Goal: Transaction & Acquisition: Purchase product/service

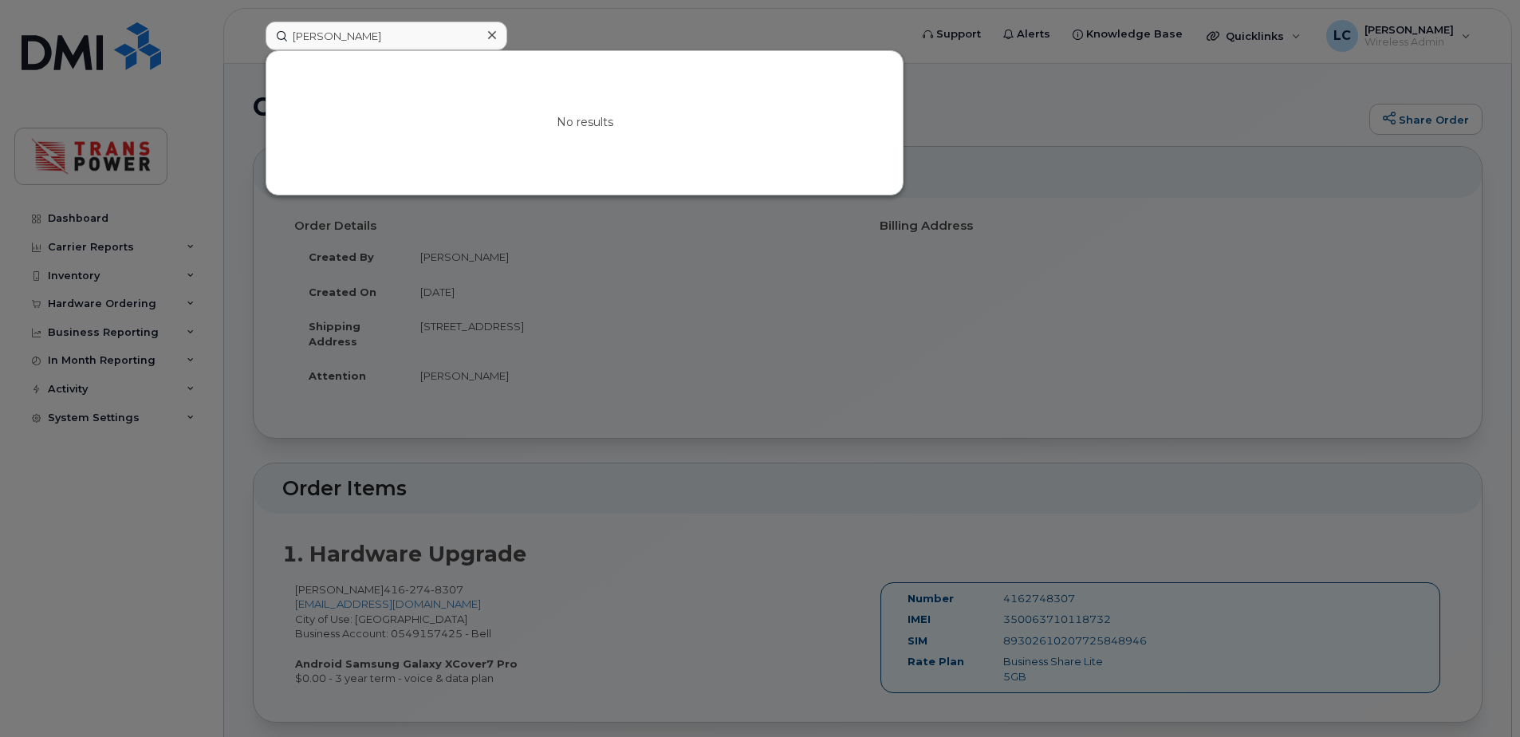
click at [312, 18] on div at bounding box center [760, 368] width 1520 height 737
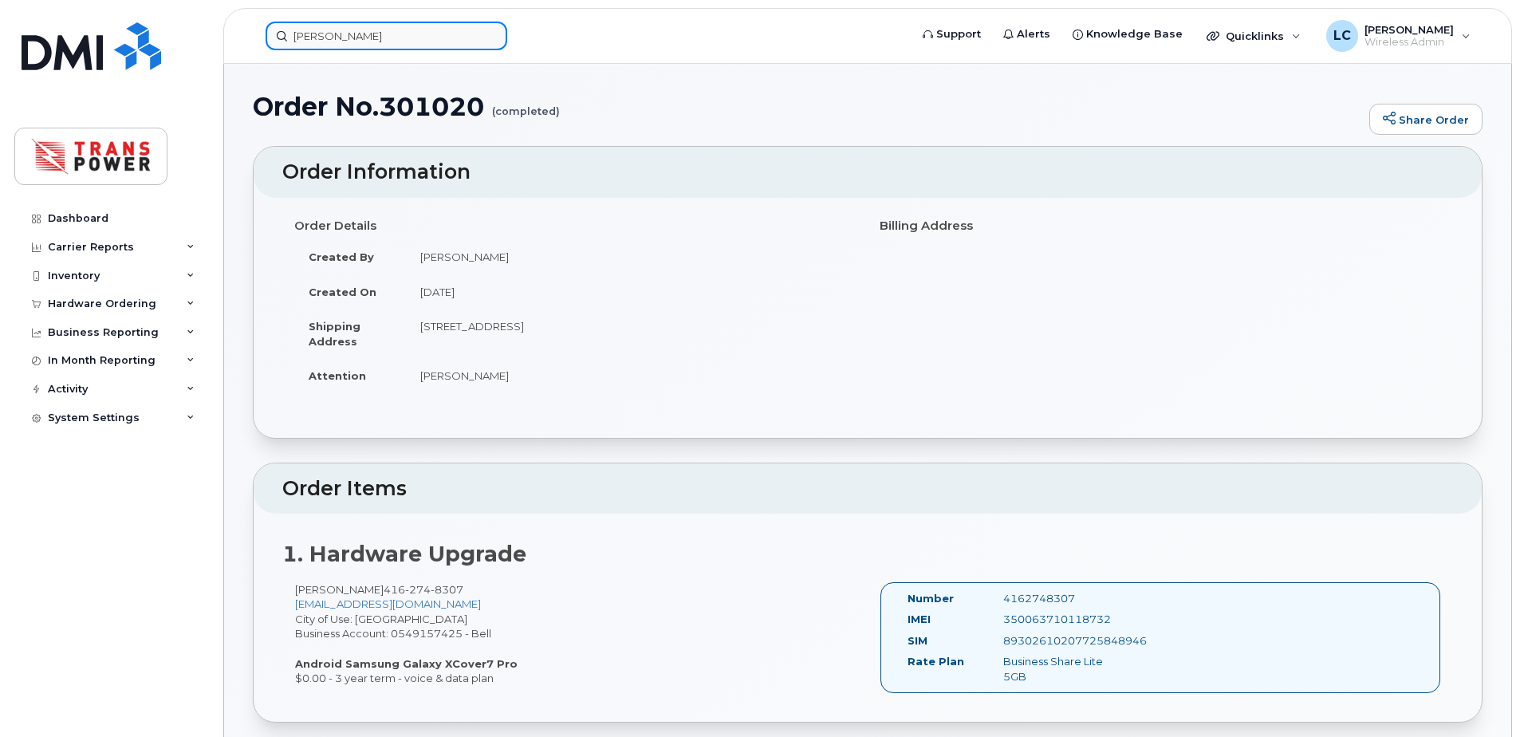
click at [306, 48] on input "[PERSON_NAME]" at bounding box center [387, 36] width 242 height 29
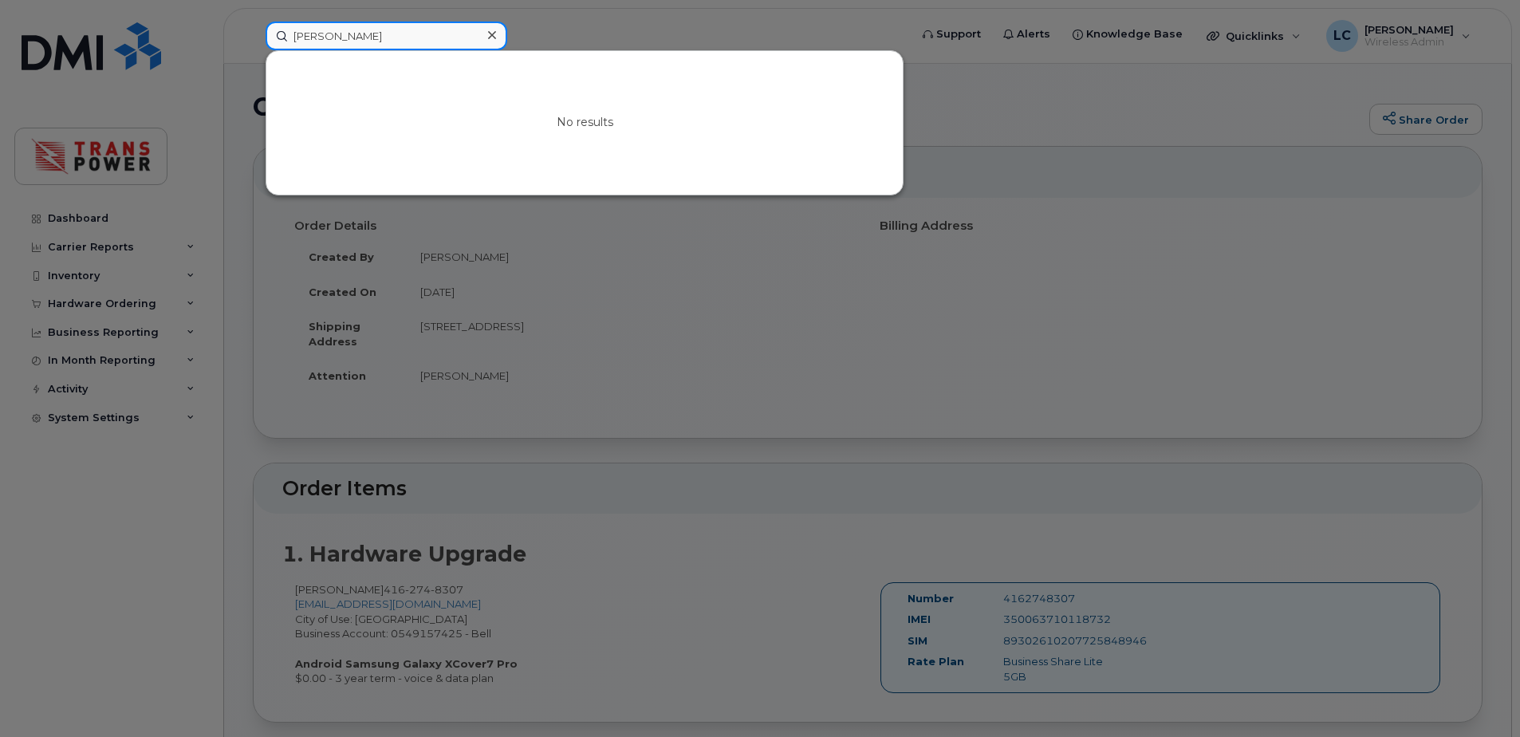
click at [305, 46] on input "[PERSON_NAME]" at bounding box center [387, 36] width 242 height 29
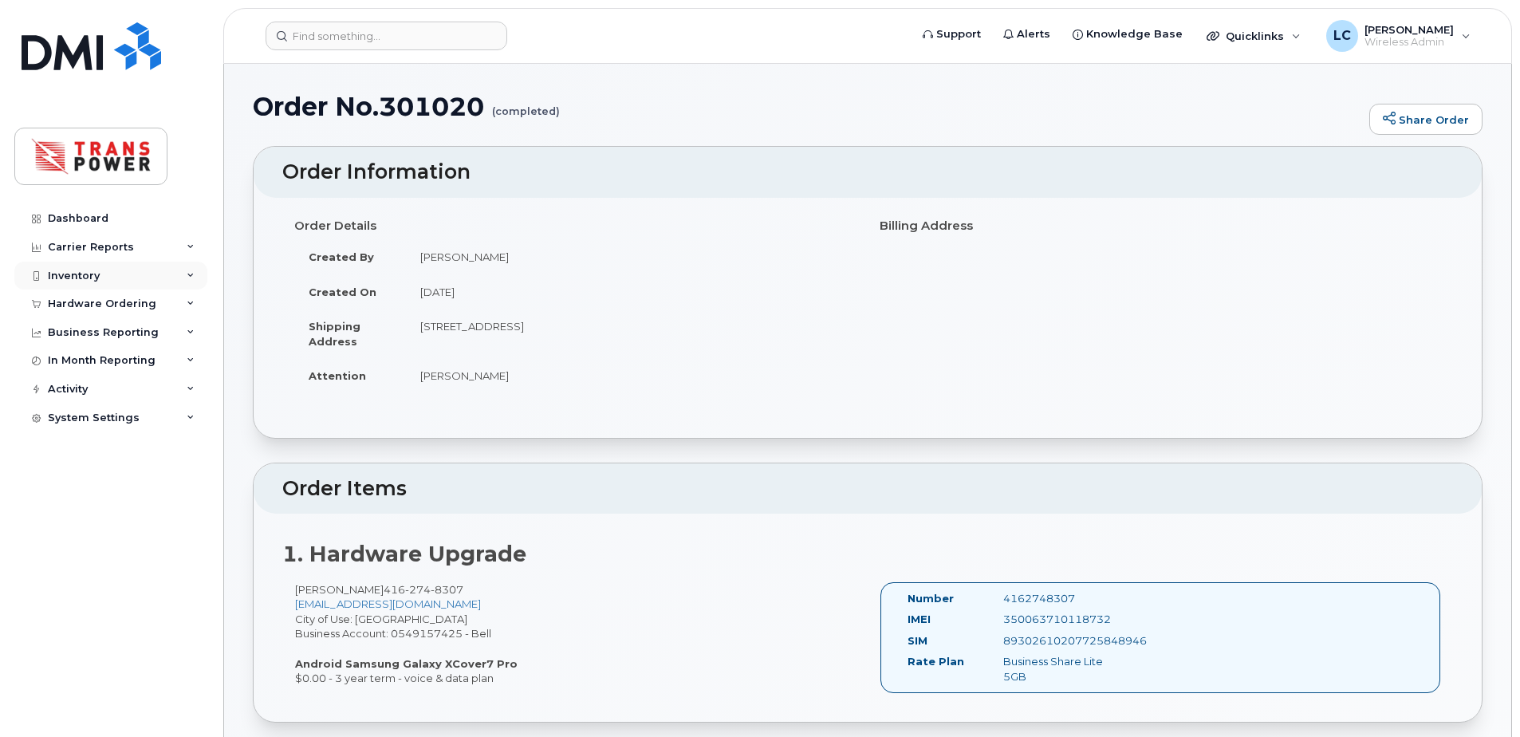
click at [155, 271] on div "Inventory" at bounding box center [110, 276] width 193 height 29
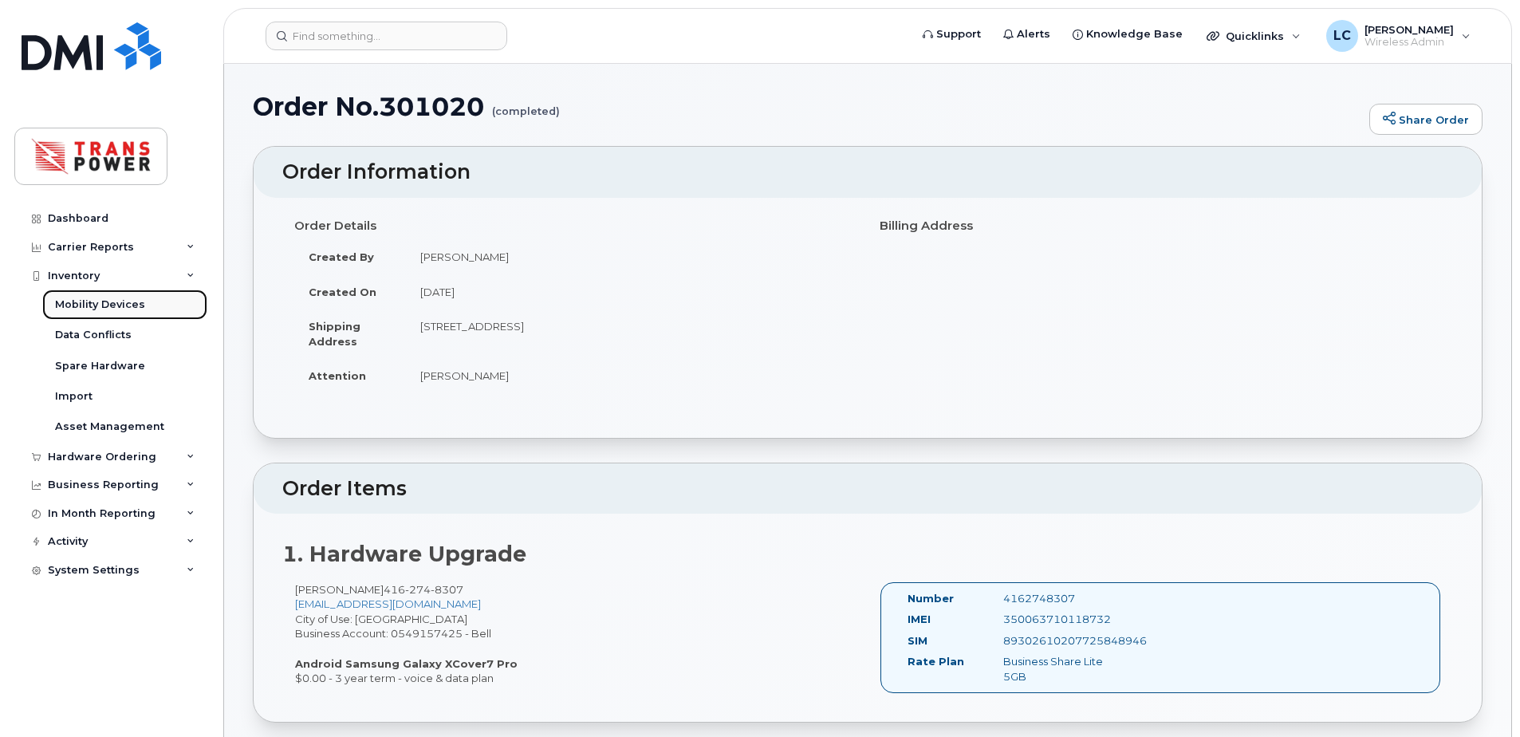
click at [126, 313] on link "Mobility Devices" at bounding box center [124, 305] width 165 height 30
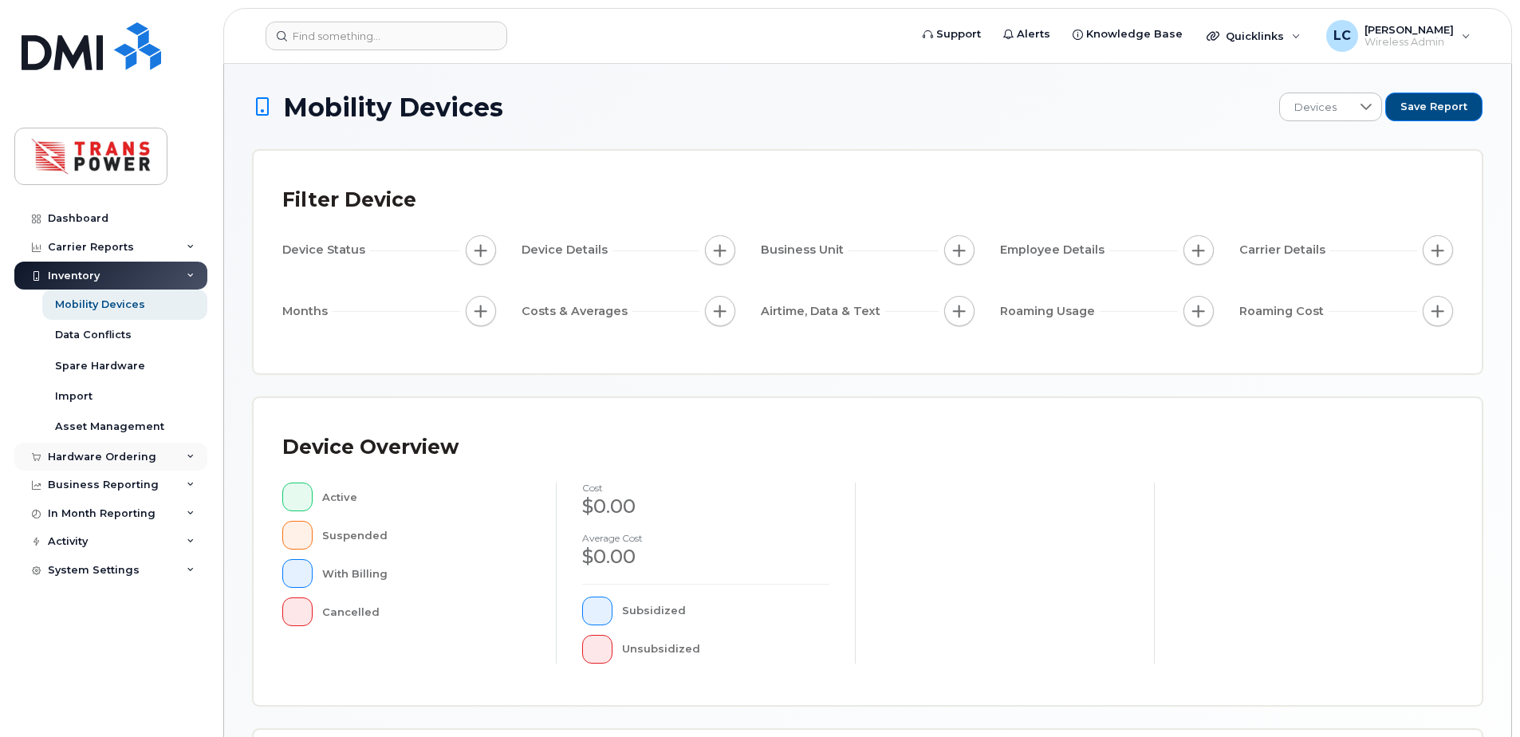
click at [120, 453] on div "Hardware Ordering" at bounding box center [102, 457] width 108 height 13
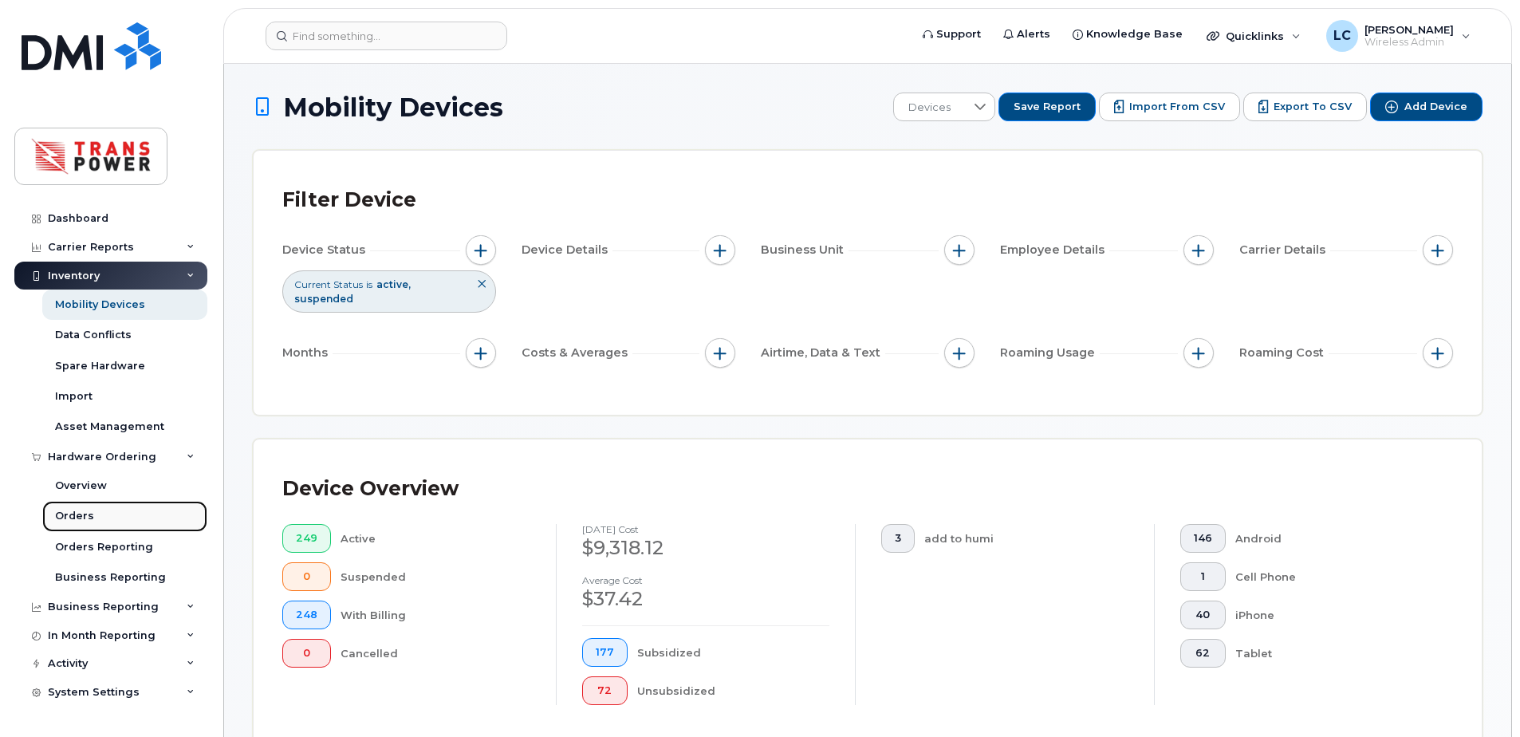
click at [107, 510] on link "Orders" at bounding box center [124, 516] width 165 height 30
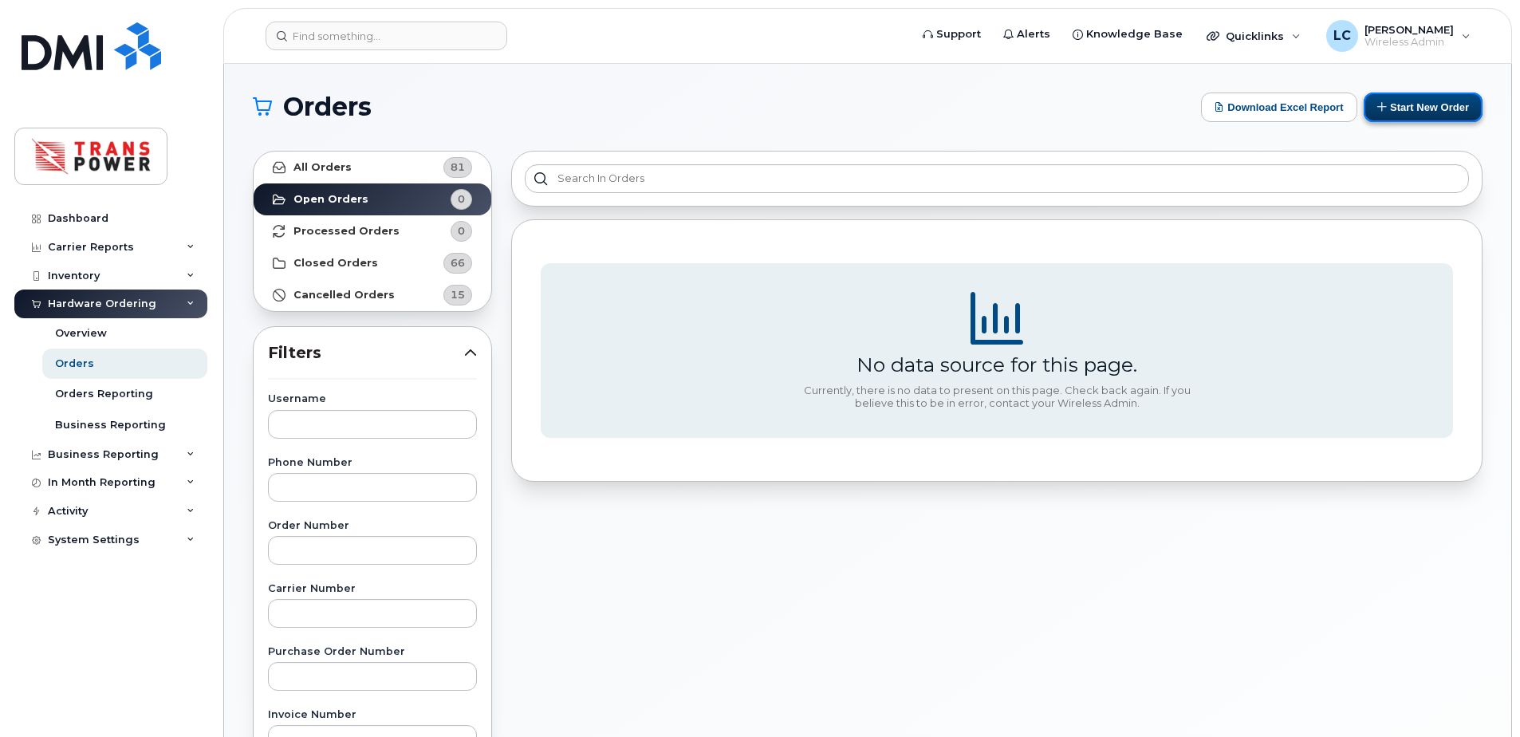
click at [1374, 104] on button "Start New Order" at bounding box center [1423, 108] width 119 height 30
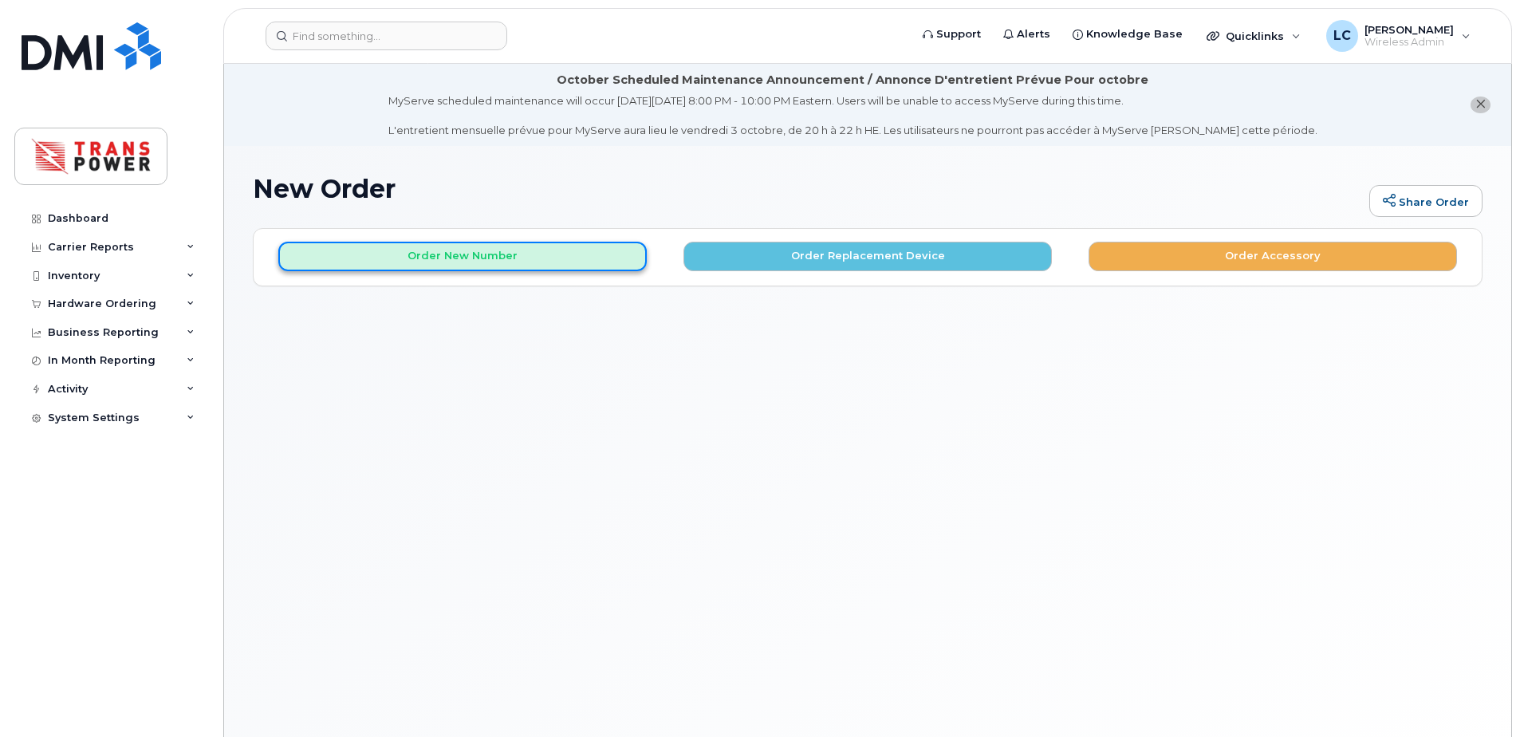
click at [484, 253] on button "Order New Number" at bounding box center [462, 257] width 369 height 30
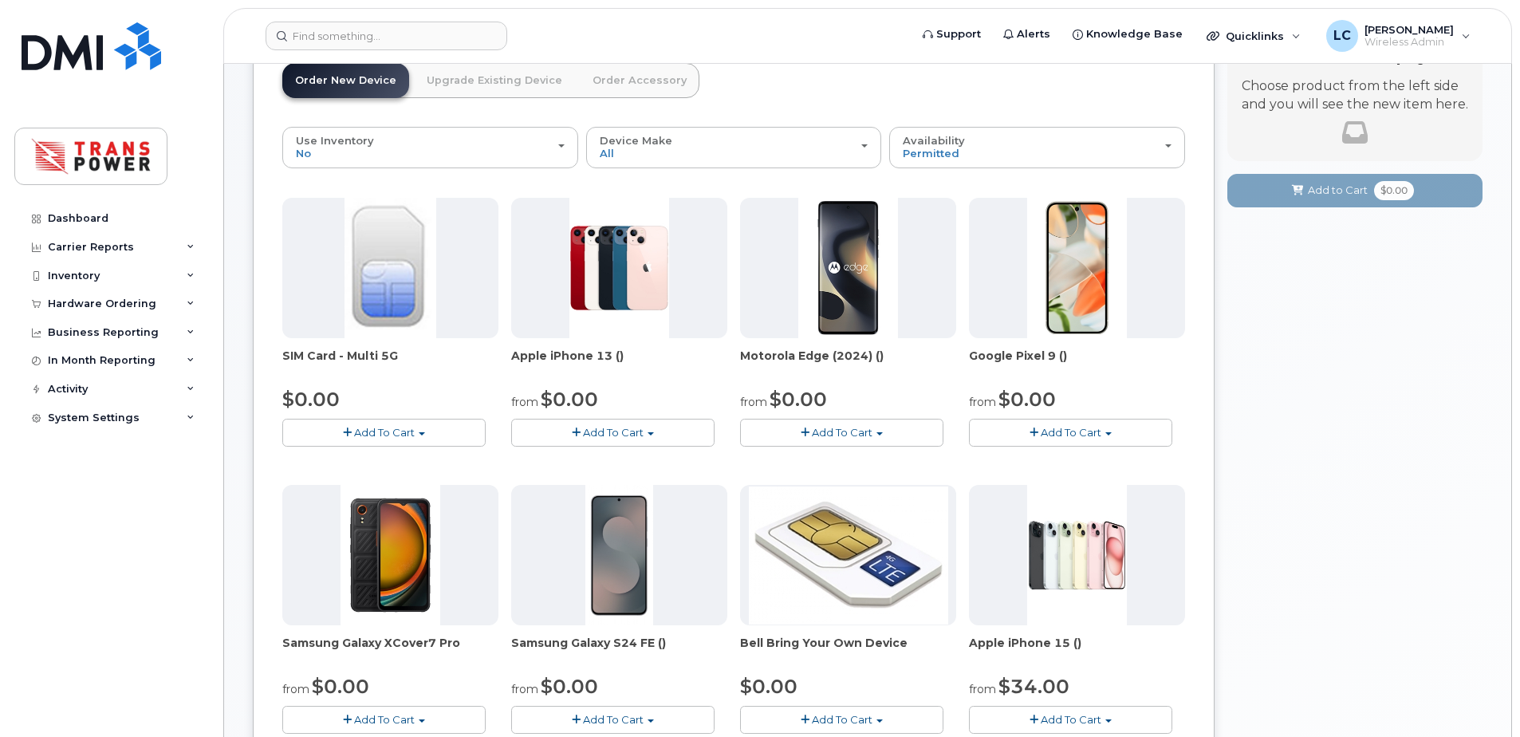
scroll to position [213, 0]
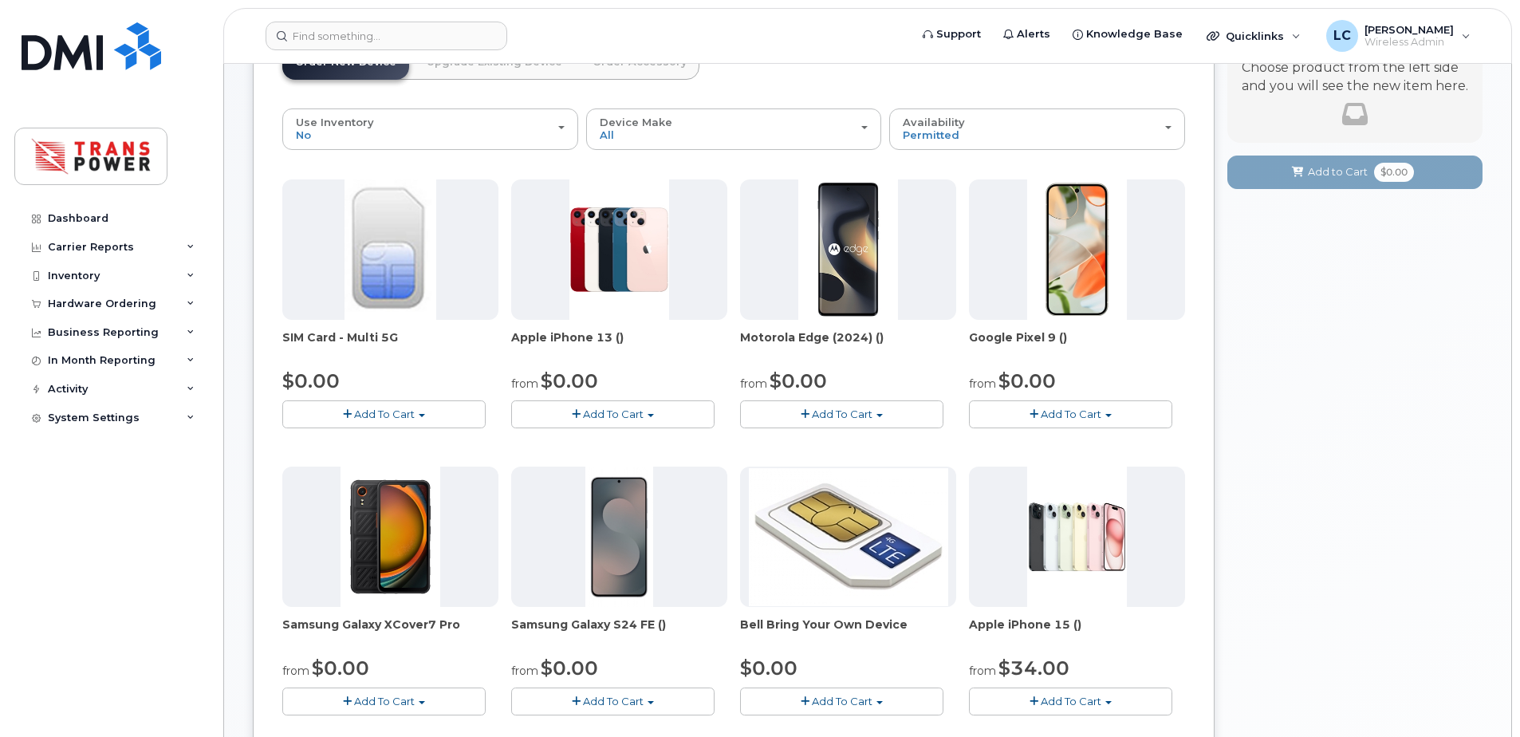
click at [407, 702] on span "Add To Cart" at bounding box center [384, 701] width 61 height 13
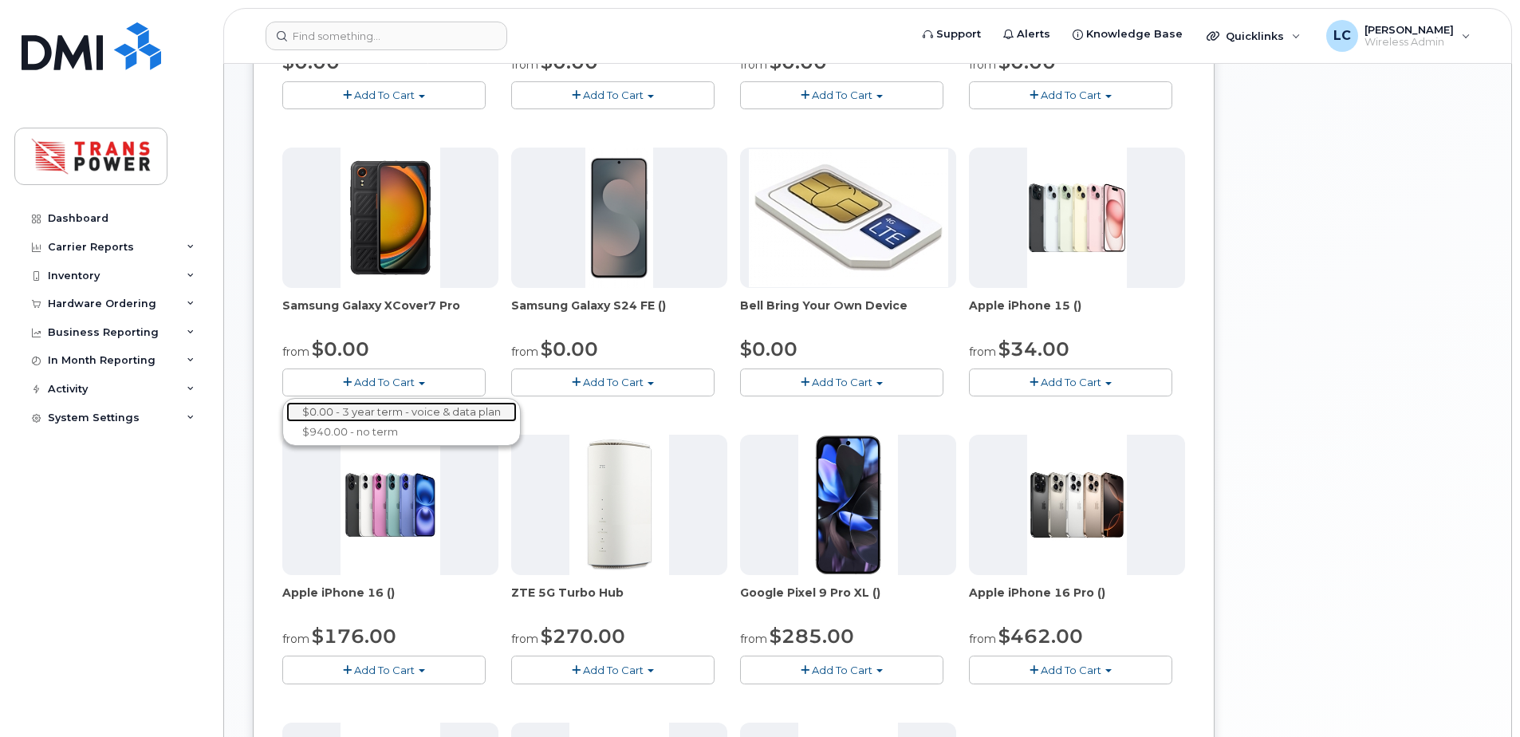
click at [454, 412] on link "$0.00 - 3 year term - voice & data plan" at bounding box center [401, 412] width 231 height 20
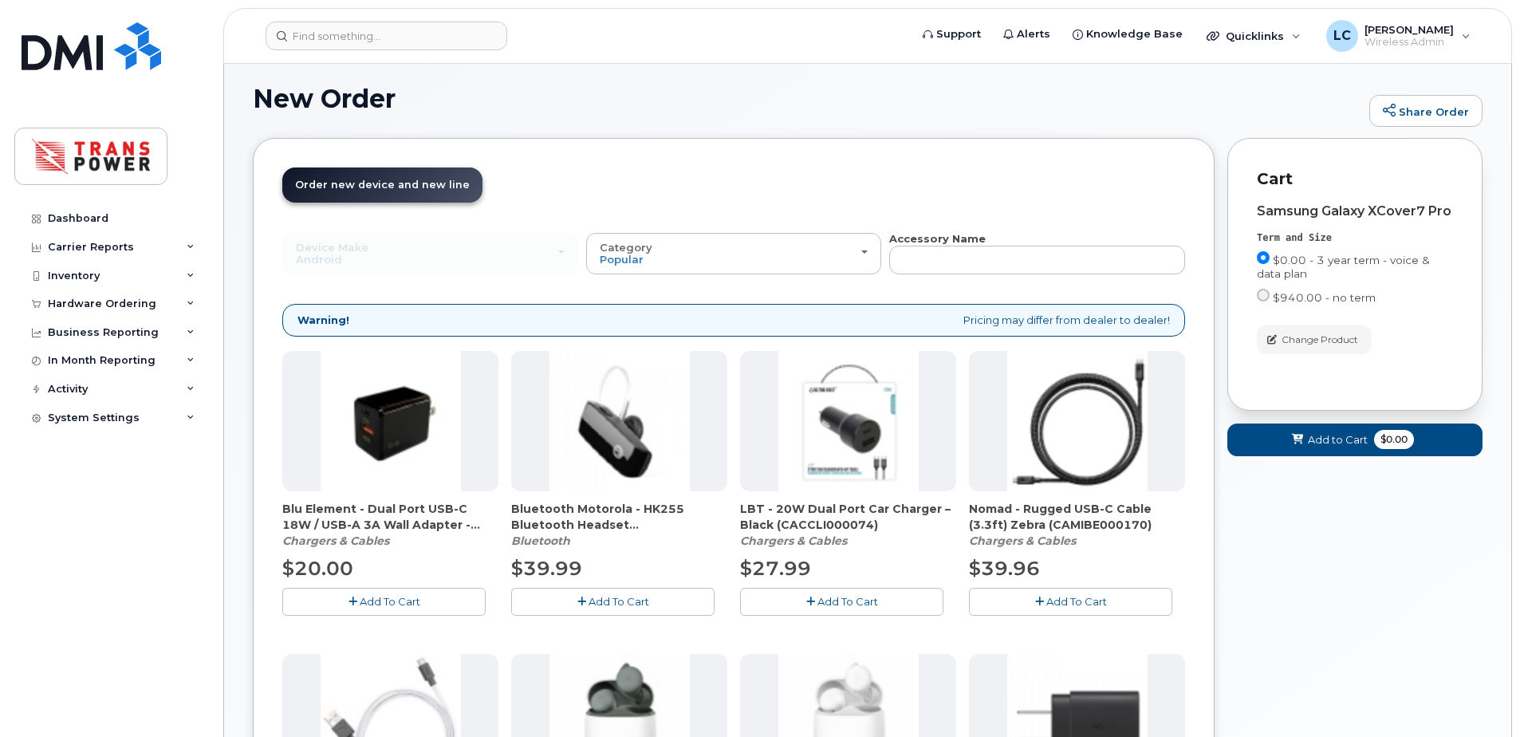
click at [408, 596] on span "Add To Cart" at bounding box center [390, 601] width 61 height 13
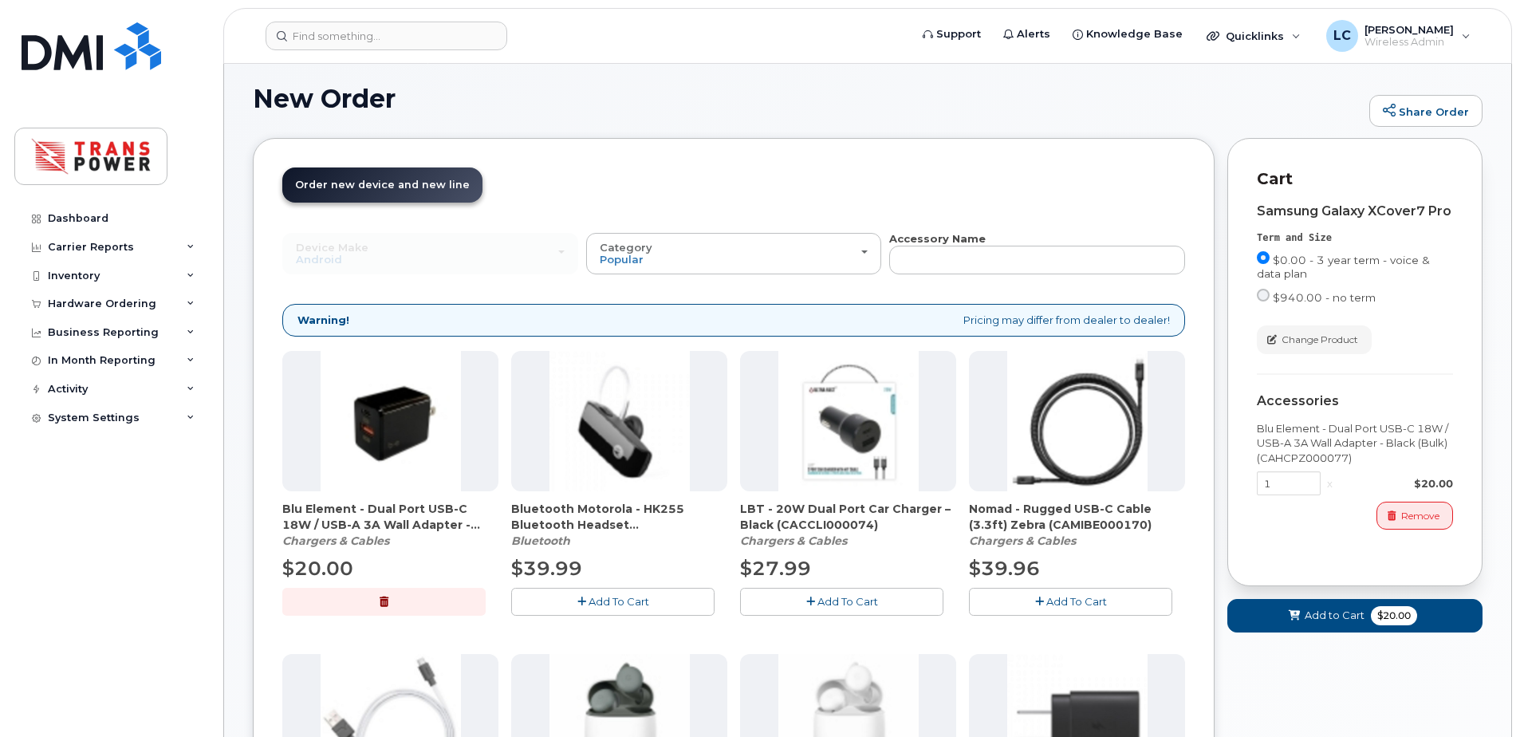
click at [1341, 633] on div "Cart active suspended Carrier Device Additional cost to upgrading the device Se…" at bounding box center [1355, 399] width 255 height 522
click at [1334, 613] on span "Add to Cart" at bounding box center [1335, 615] width 60 height 15
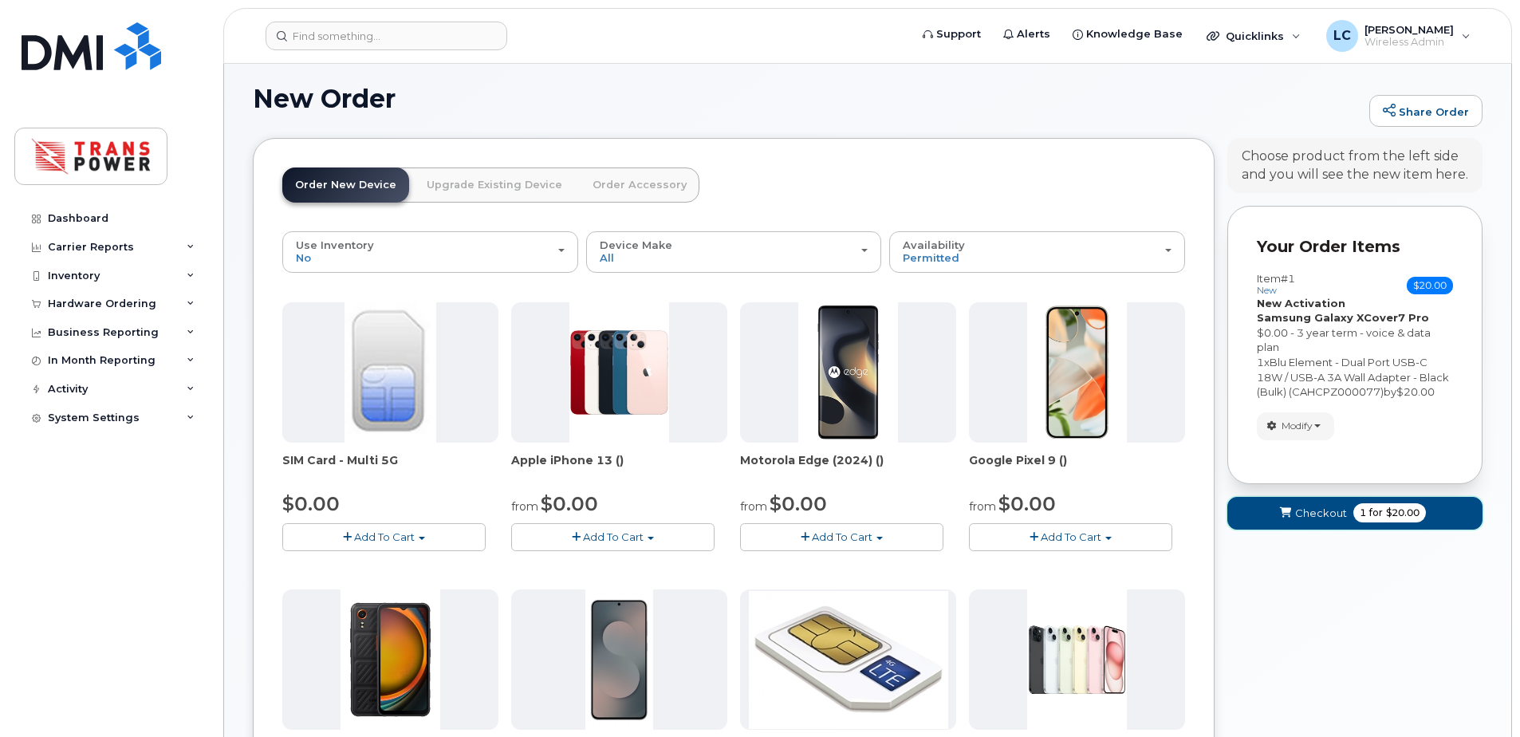
click at [1304, 526] on button "Checkout 1 for $20.00" at bounding box center [1355, 513] width 255 height 33
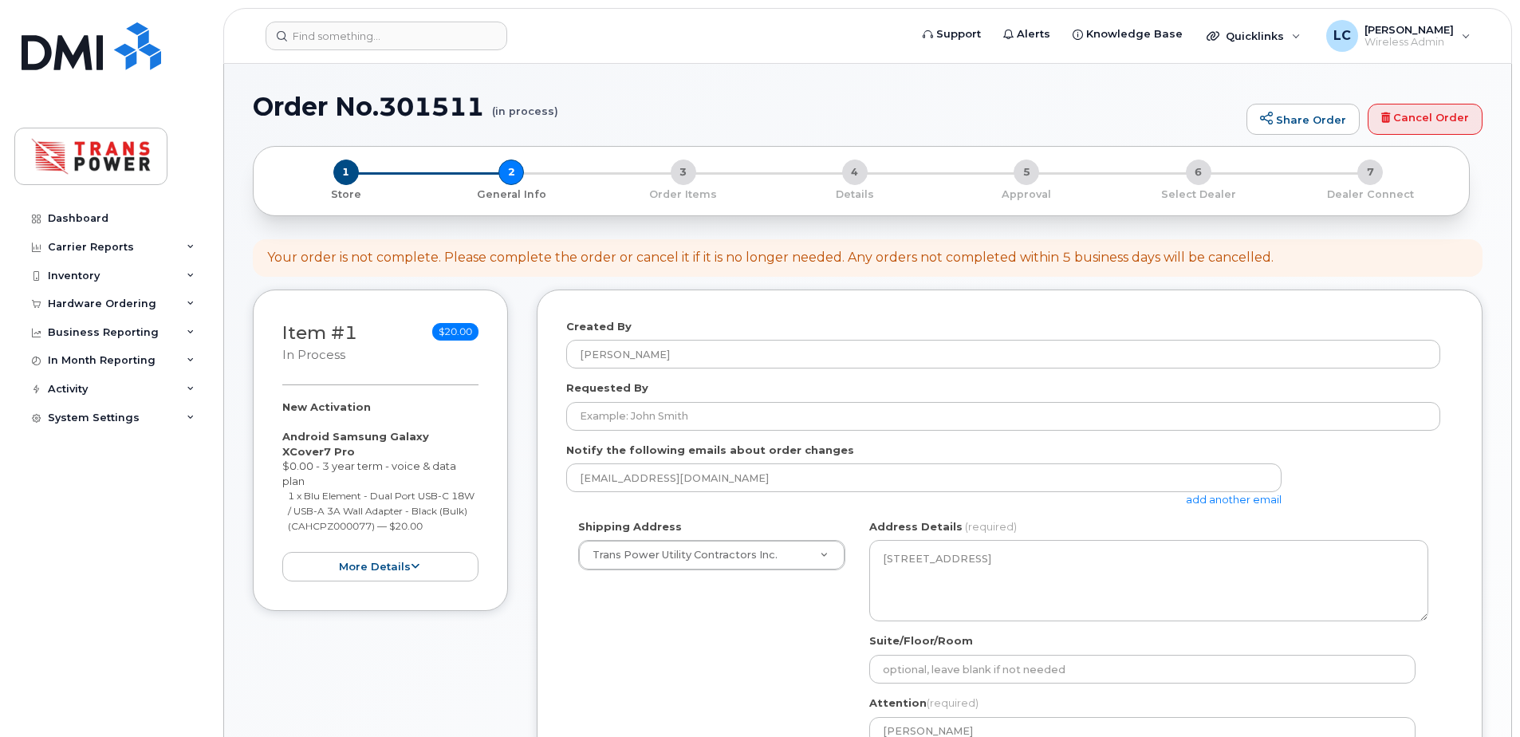
select select
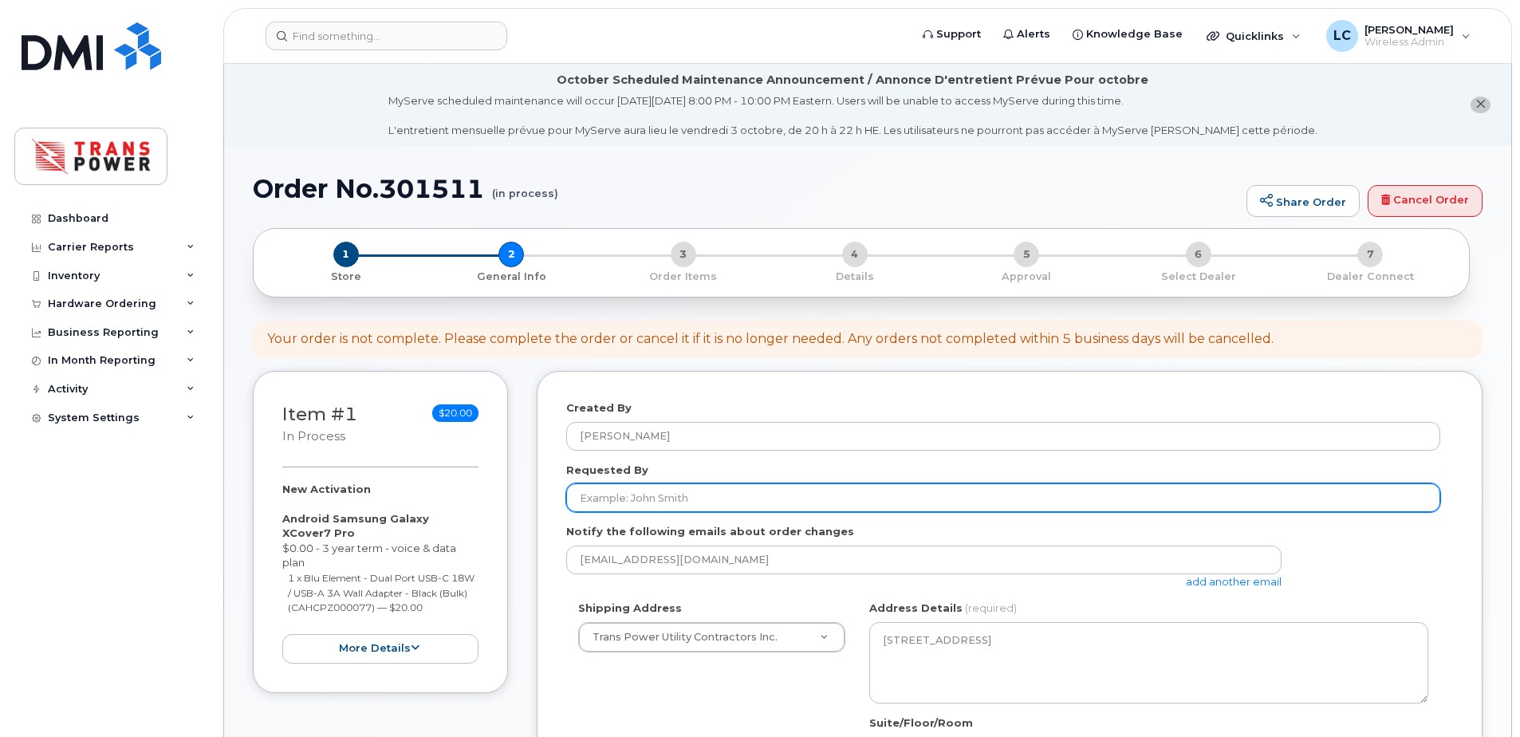
click at [723, 491] on input "Requested By" at bounding box center [1003, 497] width 874 height 29
type input "Courtney Betts"
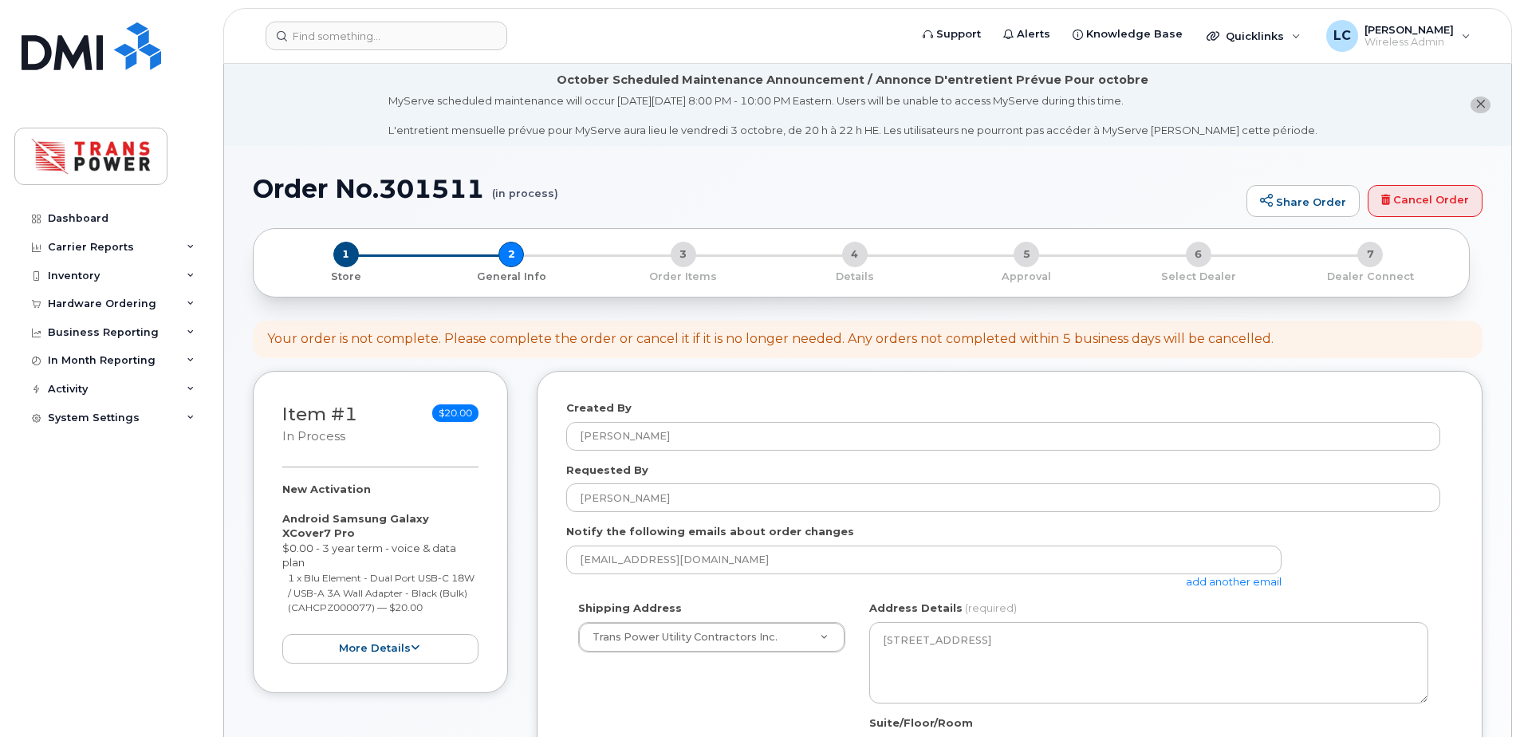
click at [1236, 577] on link "add another email" at bounding box center [1234, 581] width 96 height 13
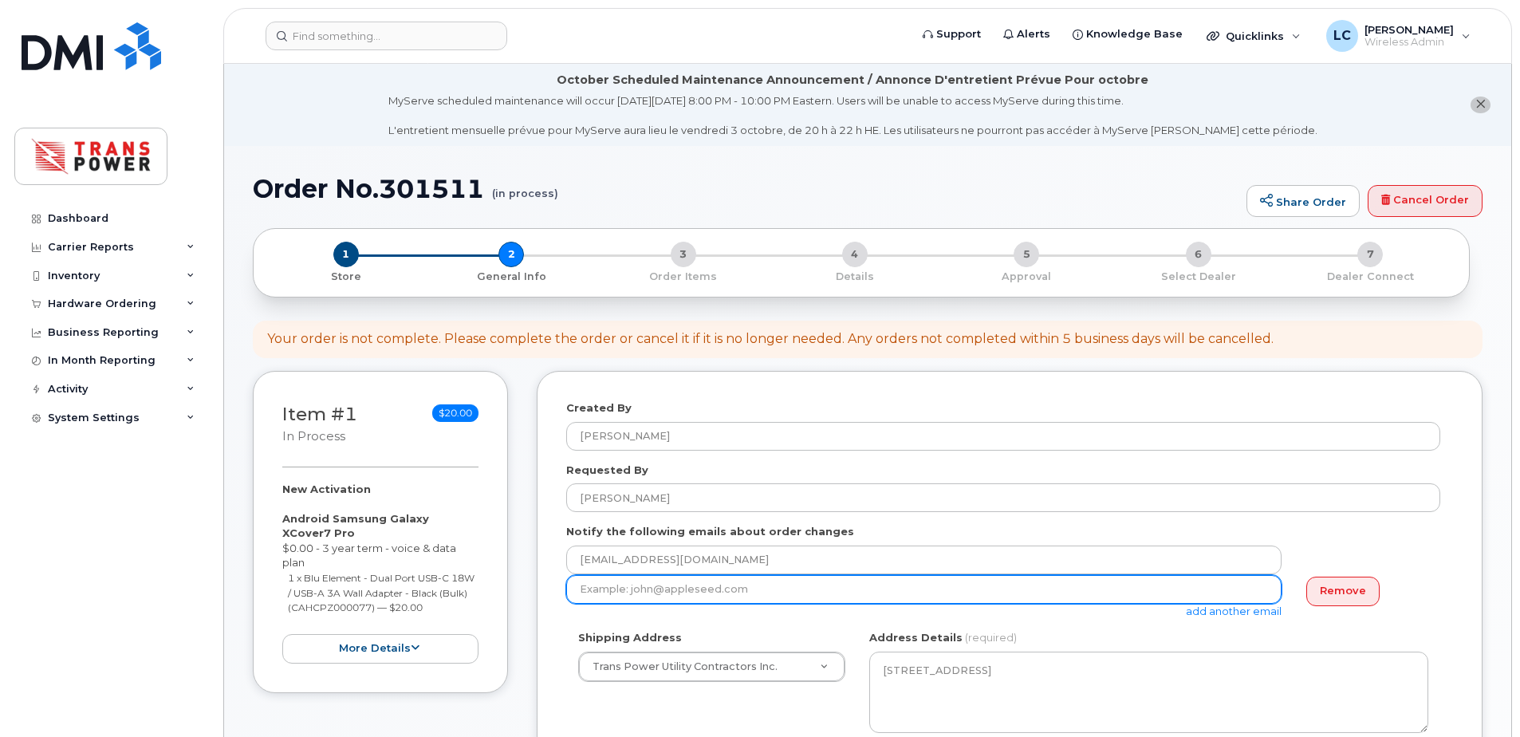
click at [1142, 585] on input "email" at bounding box center [923, 589] width 715 height 29
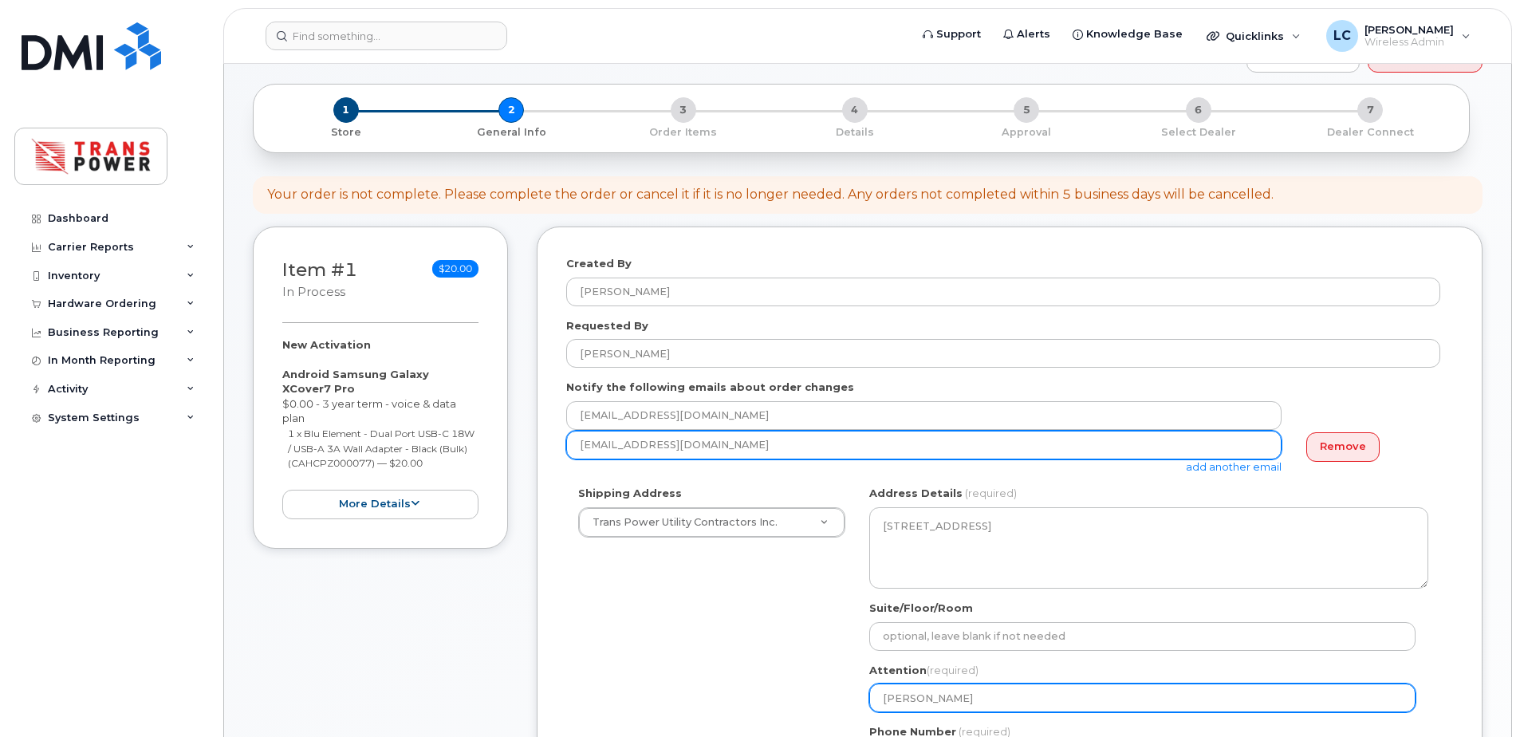
scroll to position [319, 0]
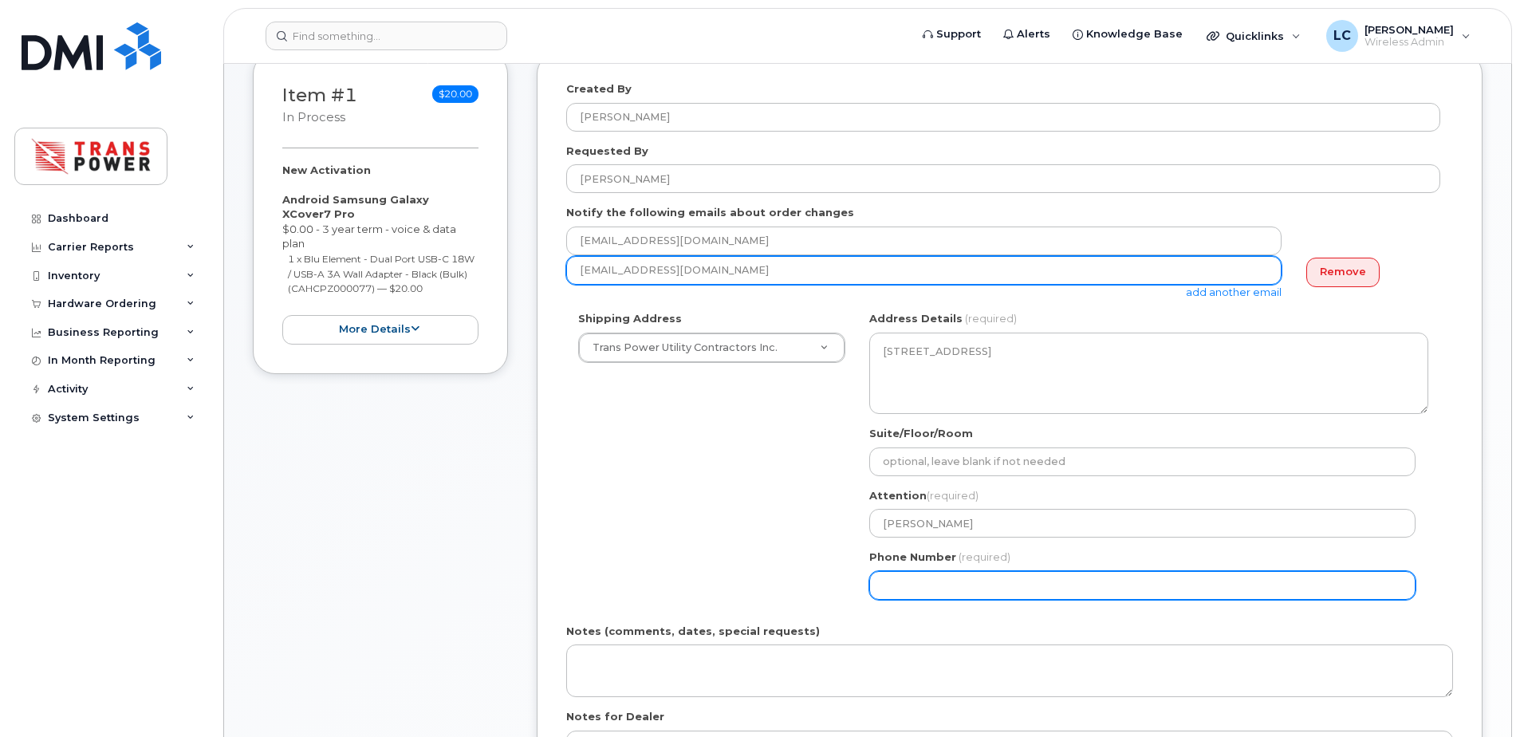
type input "[EMAIL_ADDRESS][DOMAIN_NAME]"
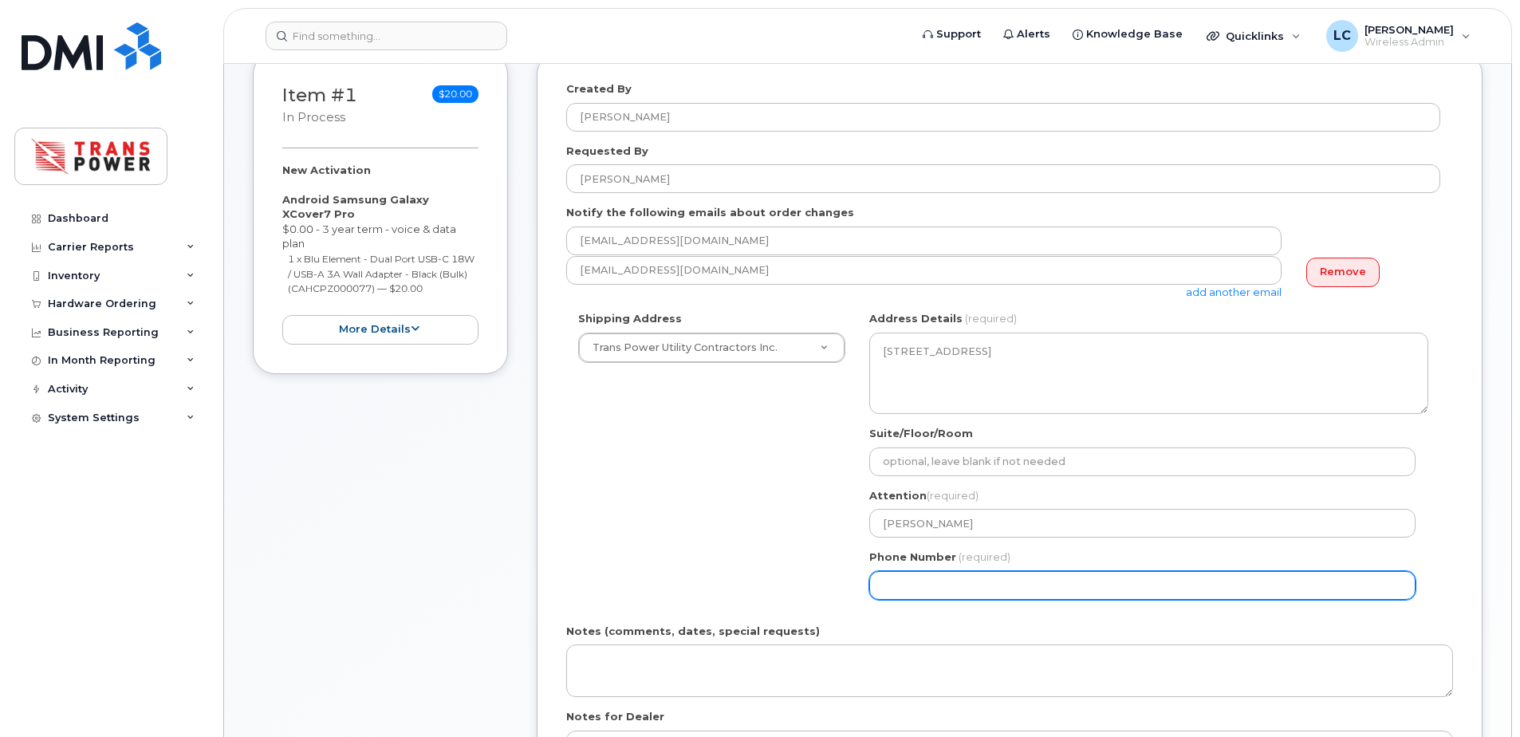
click at [1027, 588] on input "Phone Number" at bounding box center [1142, 585] width 546 height 29
select select
type input "647553890"
select select
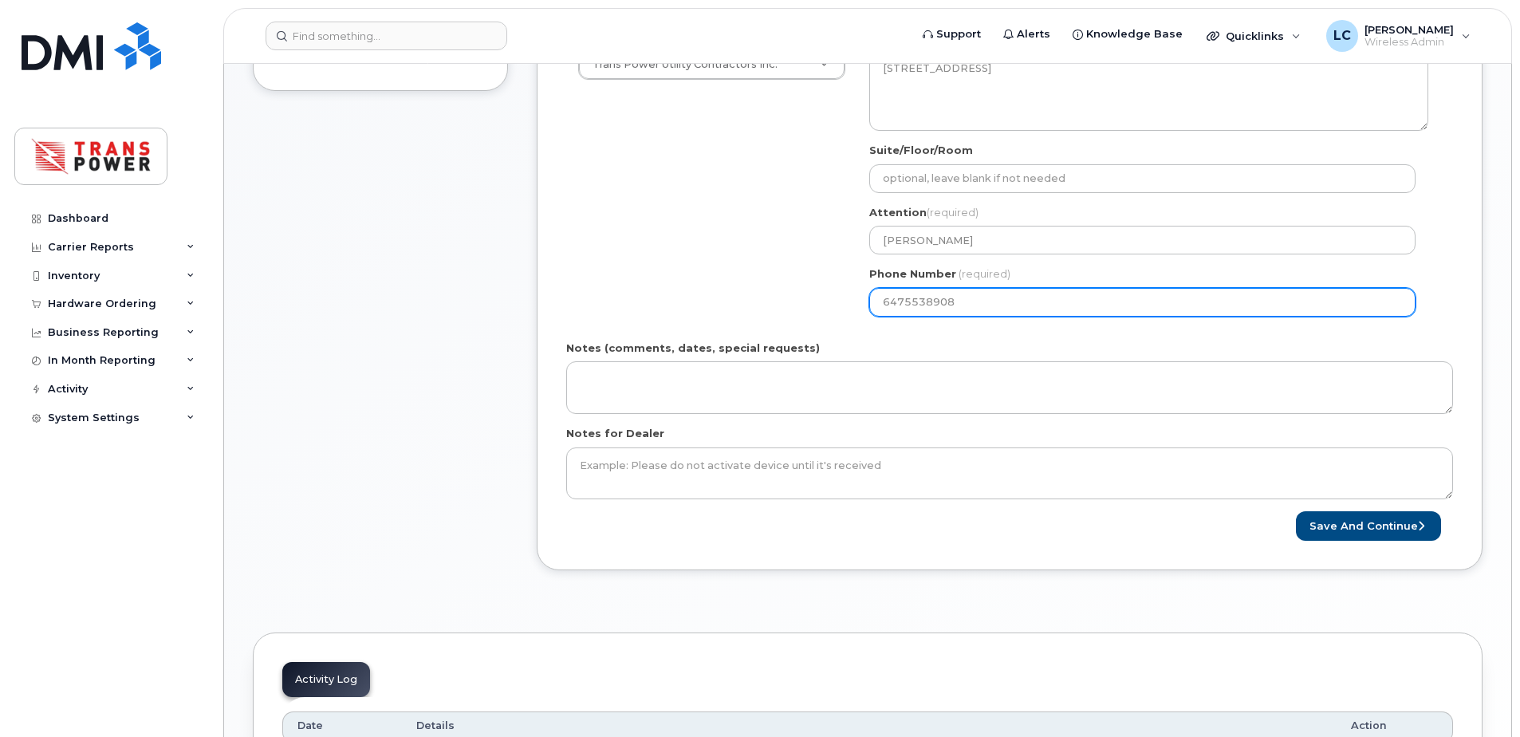
scroll to position [638, 0]
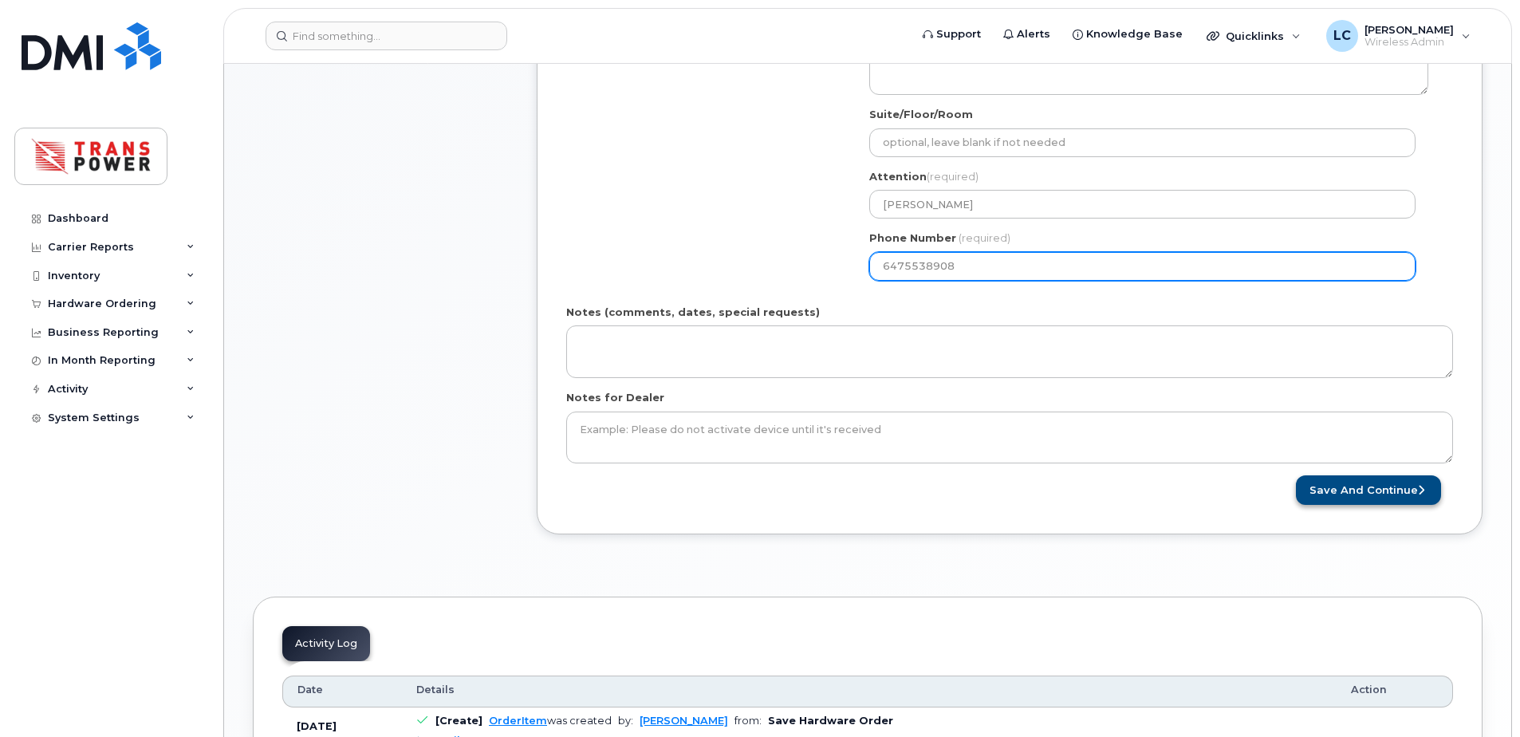
type input "6475538908"
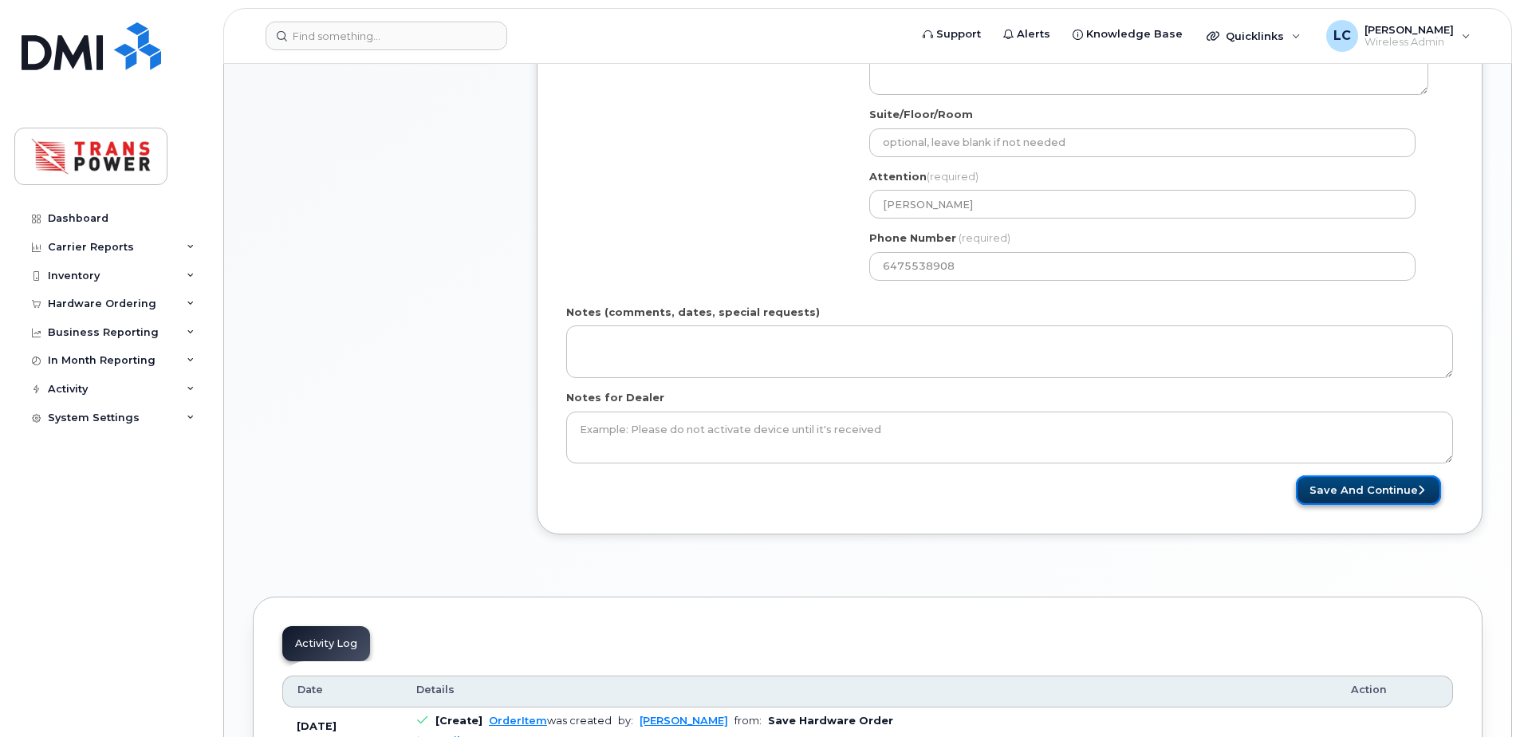
click at [1347, 493] on button "Save and Continue" at bounding box center [1368, 490] width 145 height 30
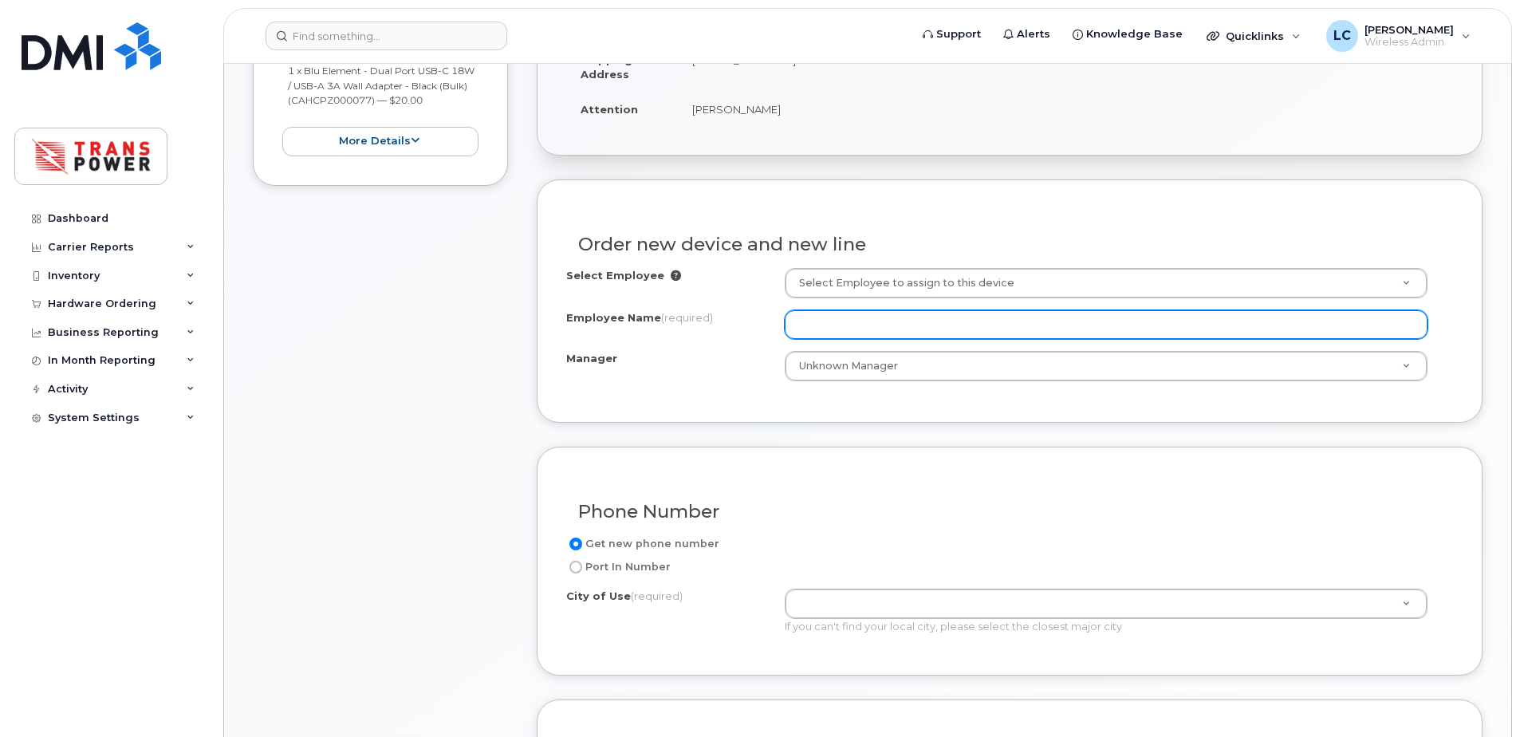
scroll to position [507, 0]
click at [891, 323] on input "Employee Name (required)" at bounding box center [1106, 324] width 643 height 29
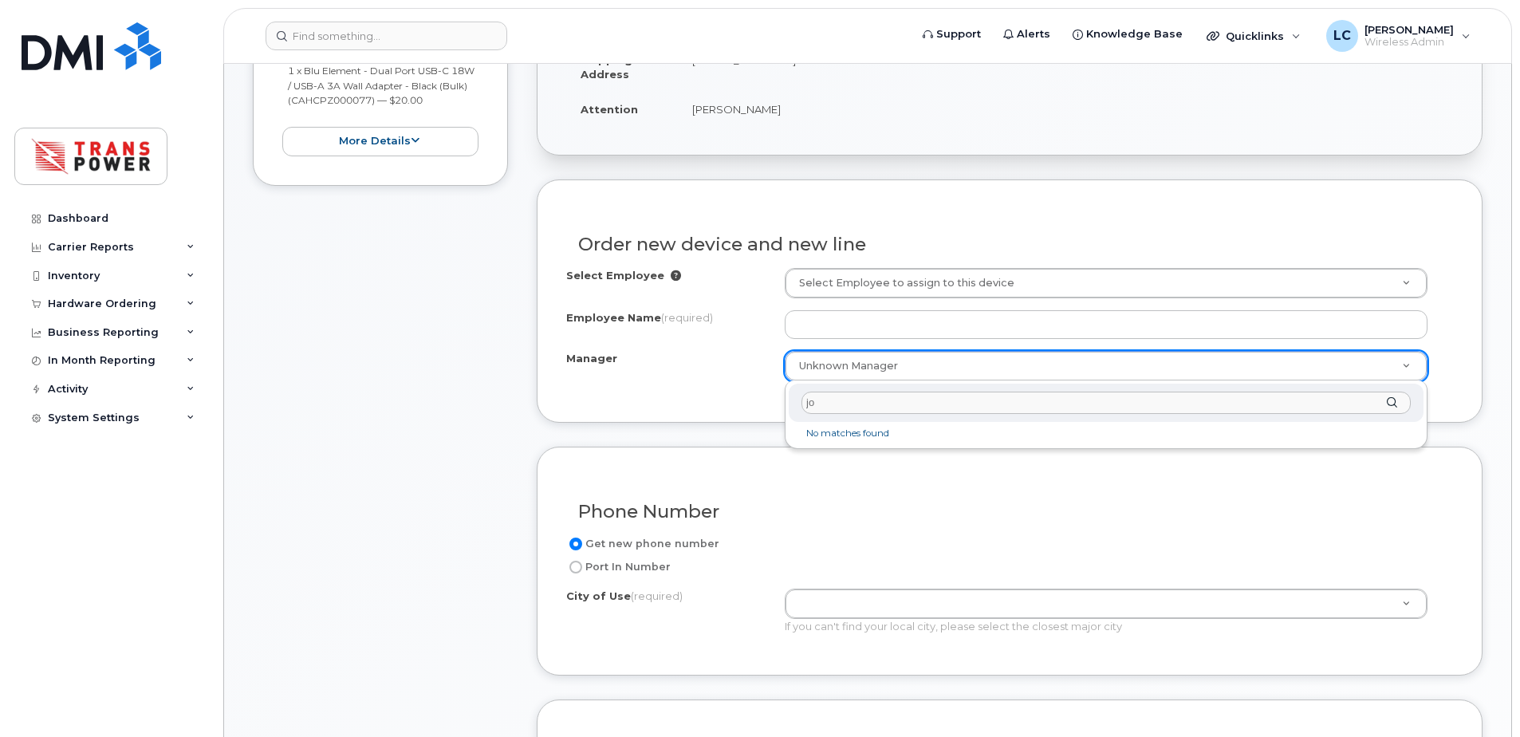
type input "j"
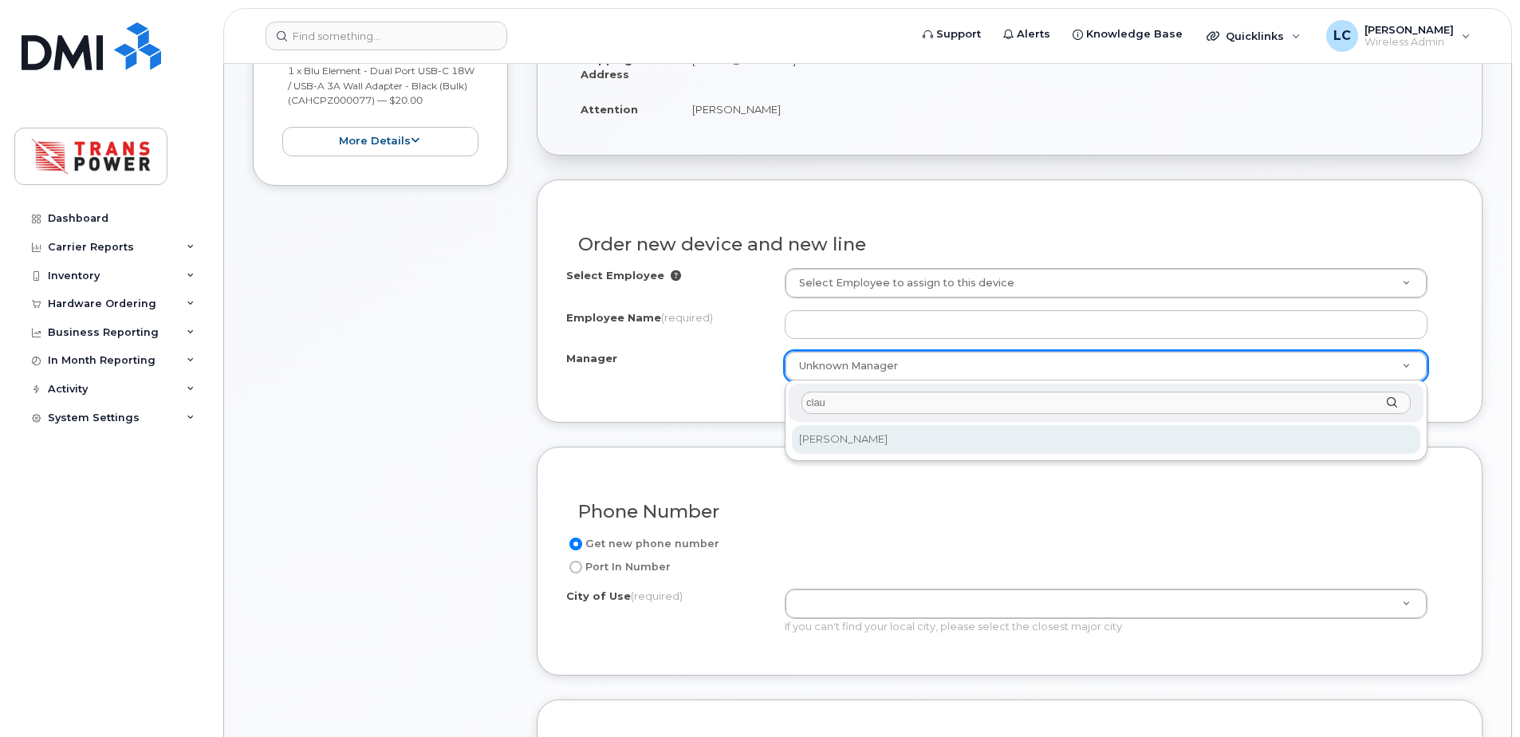
type input "claud"
select select "2017597"
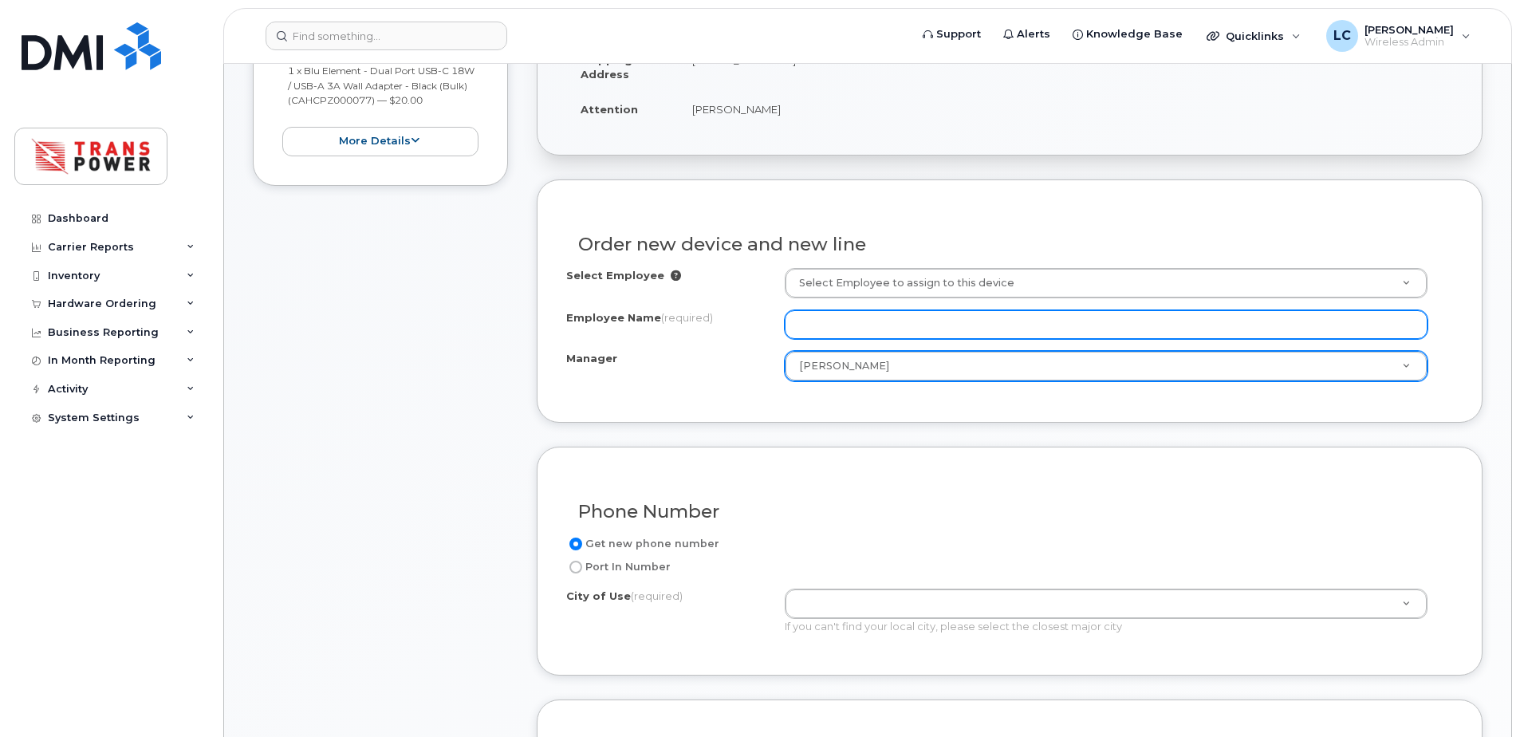
click at [838, 323] on input "Employee Name (required)" at bounding box center [1106, 324] width 643 height 29
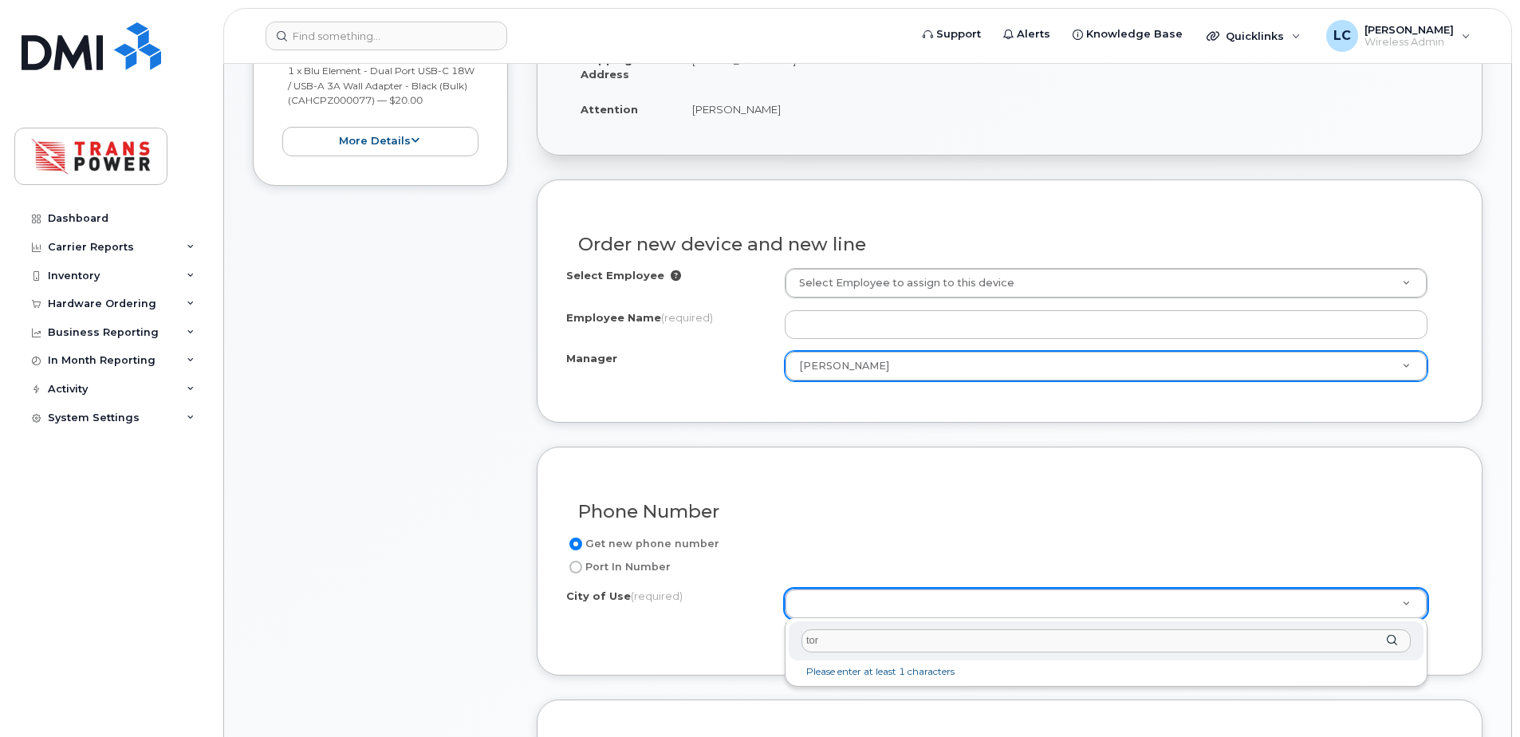
type input "toro"
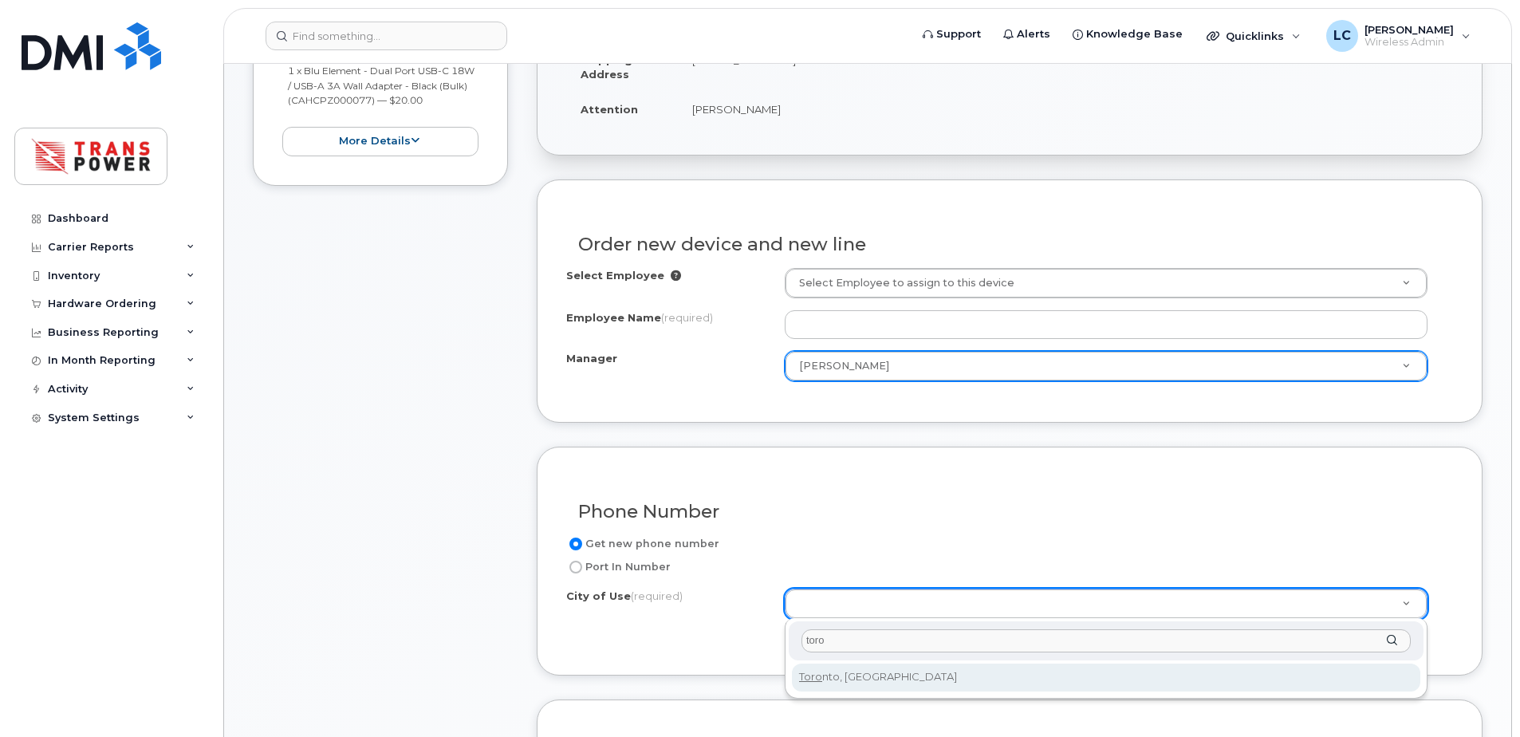
type input "4934"
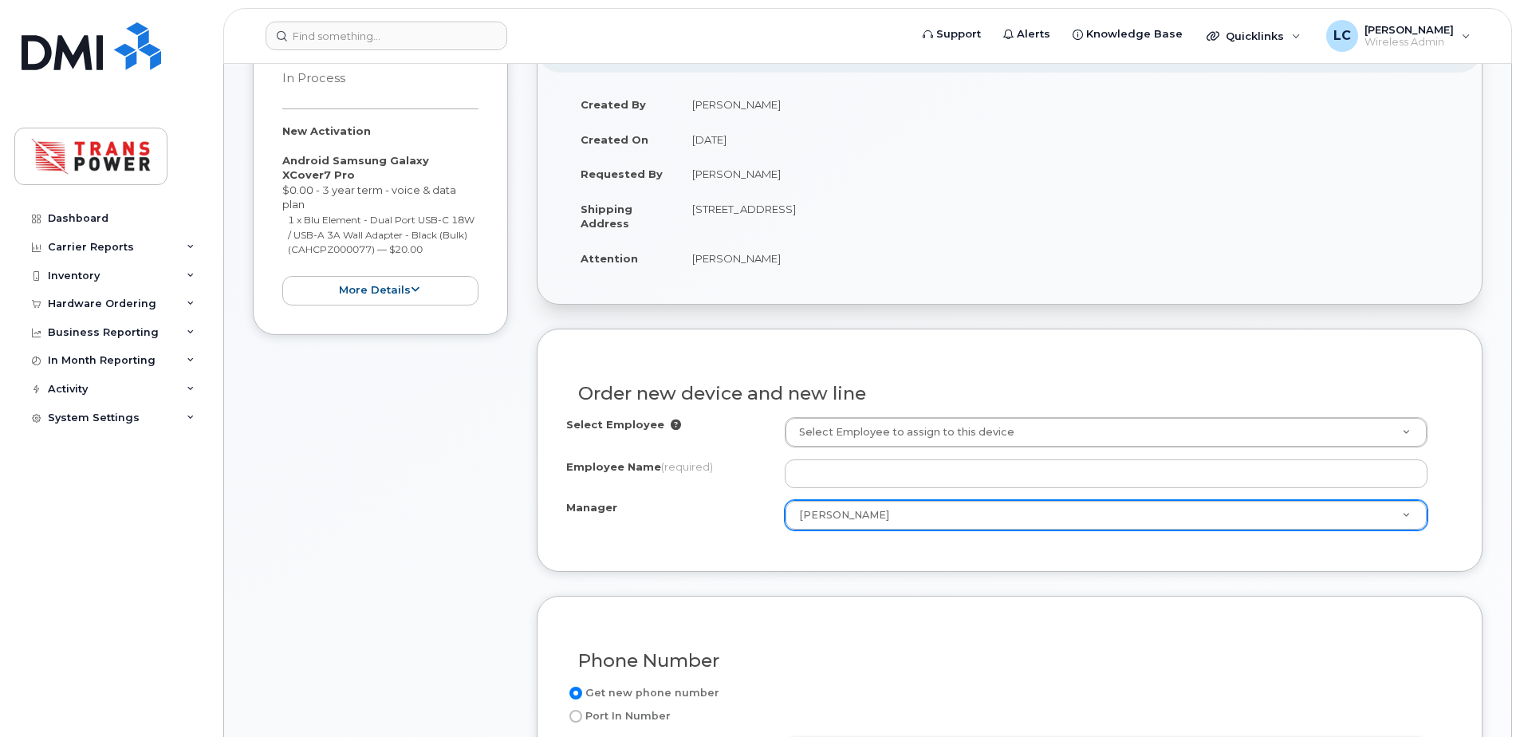
scroll to position [295, 0]
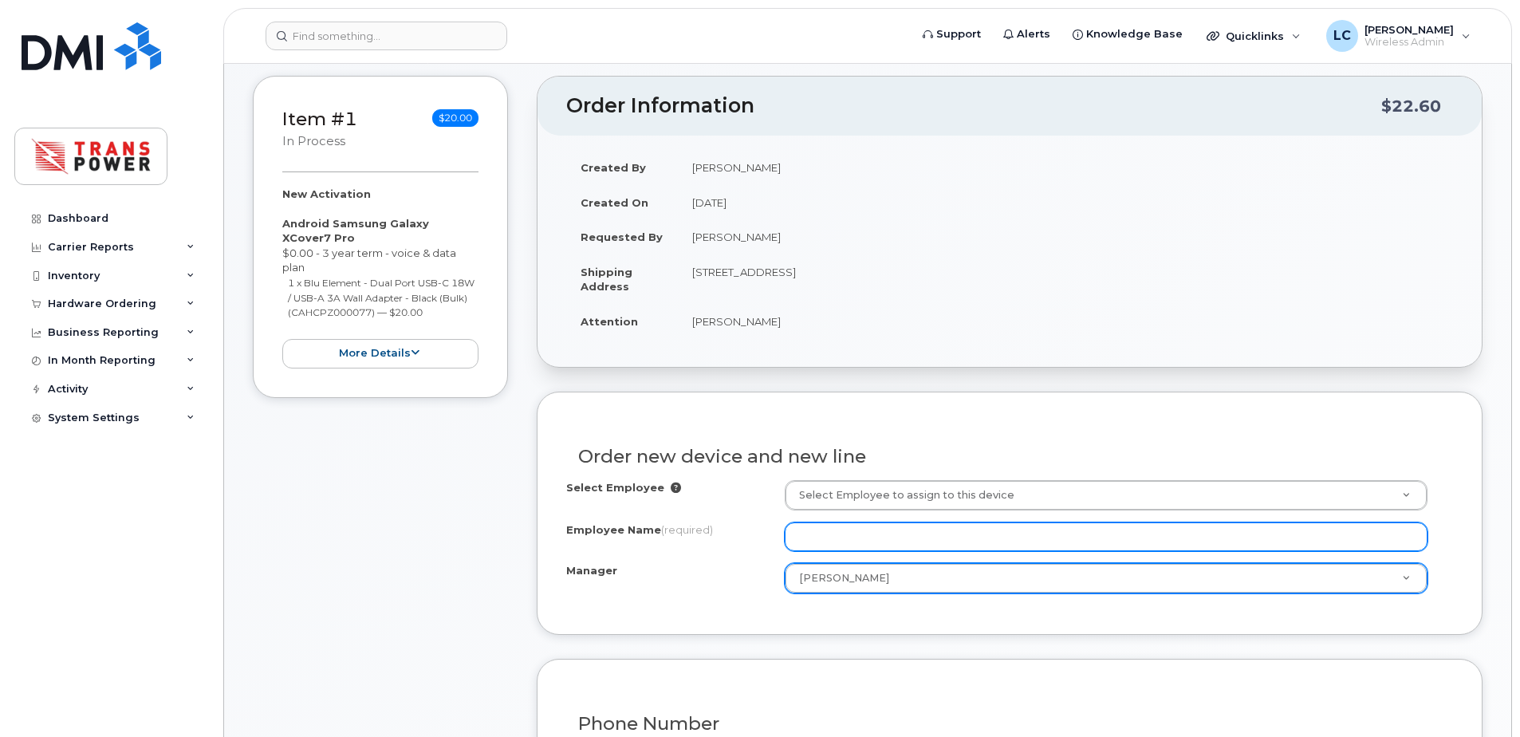
click at [809, 544] on input "Employee Name (required)" at bounding box center [1106, 536] width 643 height 29
paste input "Tafadzwa Mhlanga"
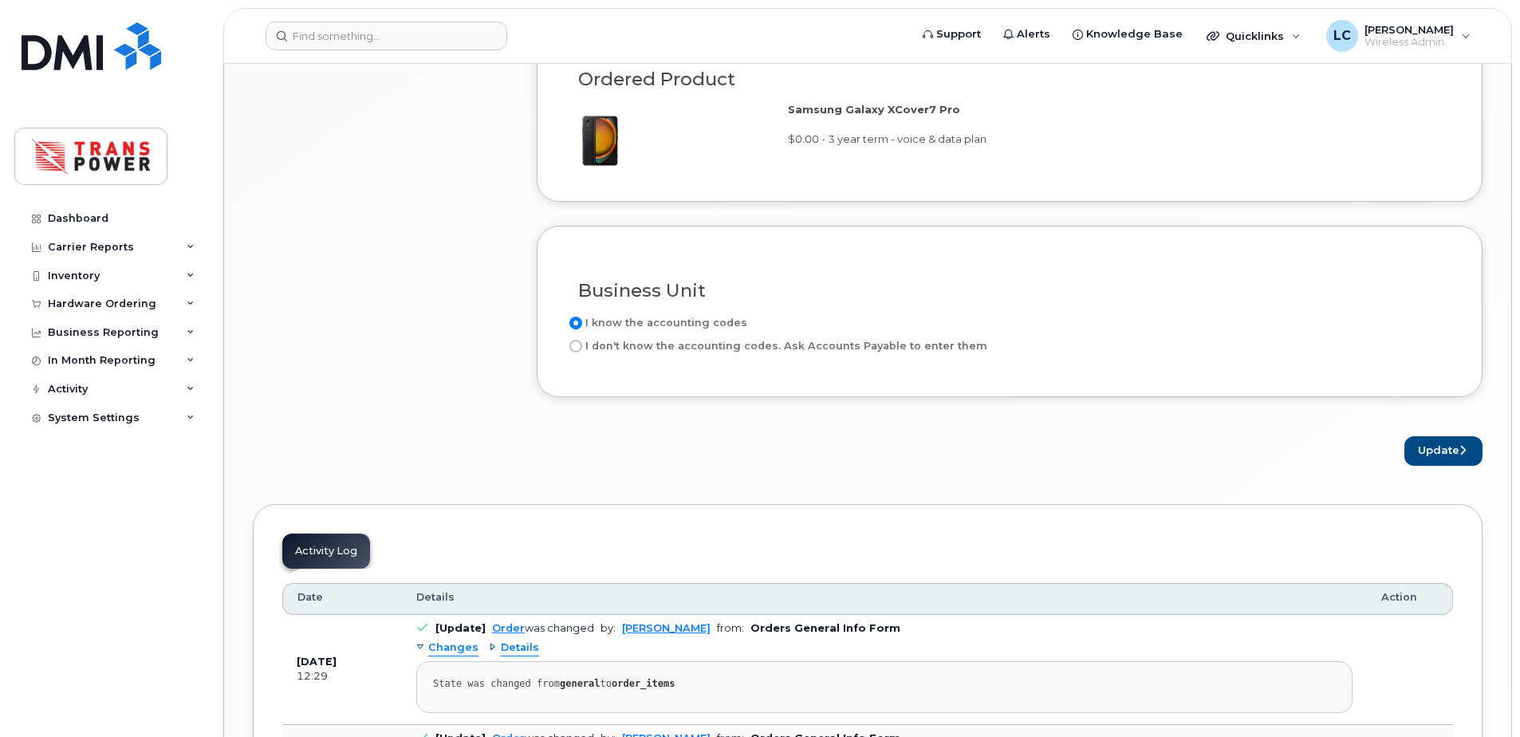
scroll to position [1358, 0]
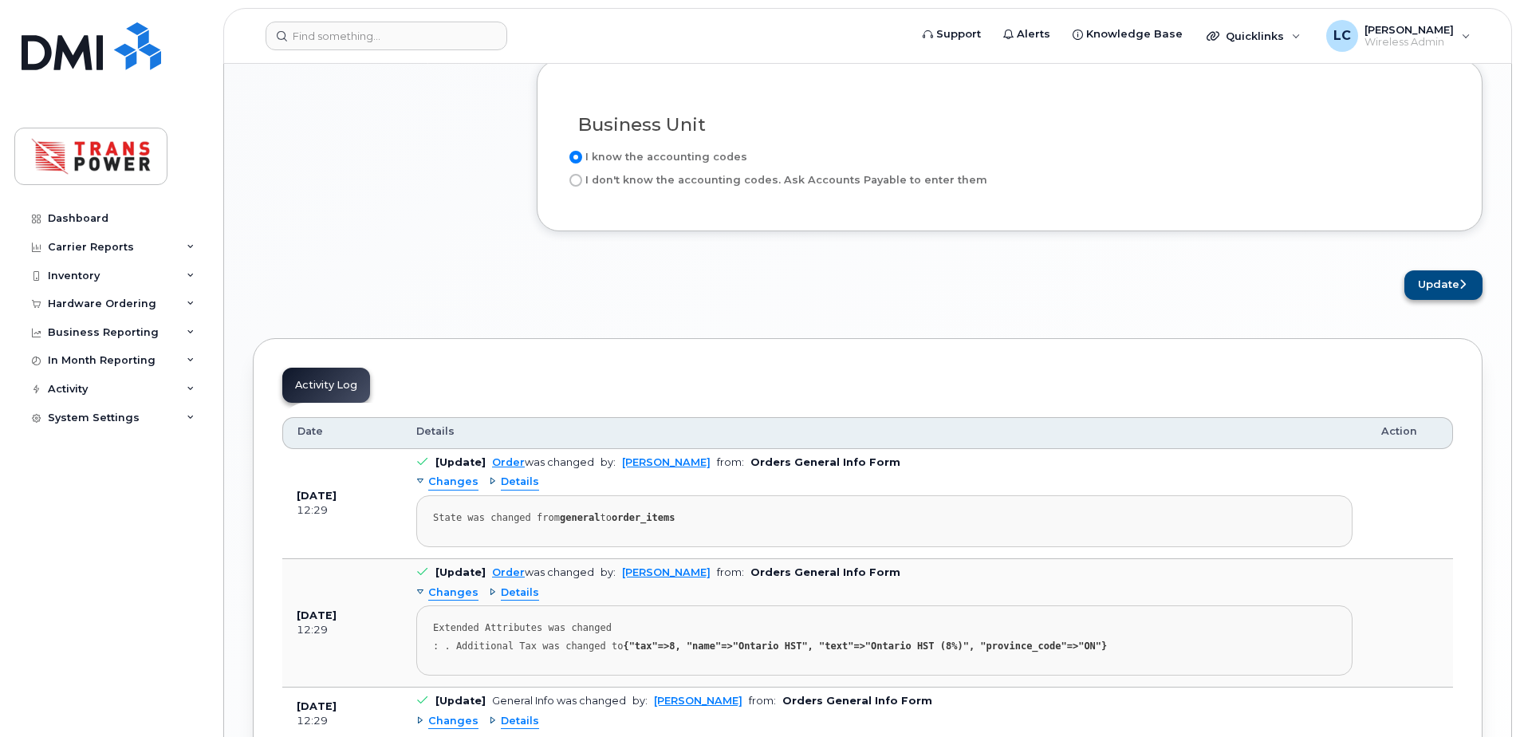
type input "Tafadzwa Mhlanga"
click at [1424, 282] on button "Update" at bounding box center [1444, 285] width 78 height 30
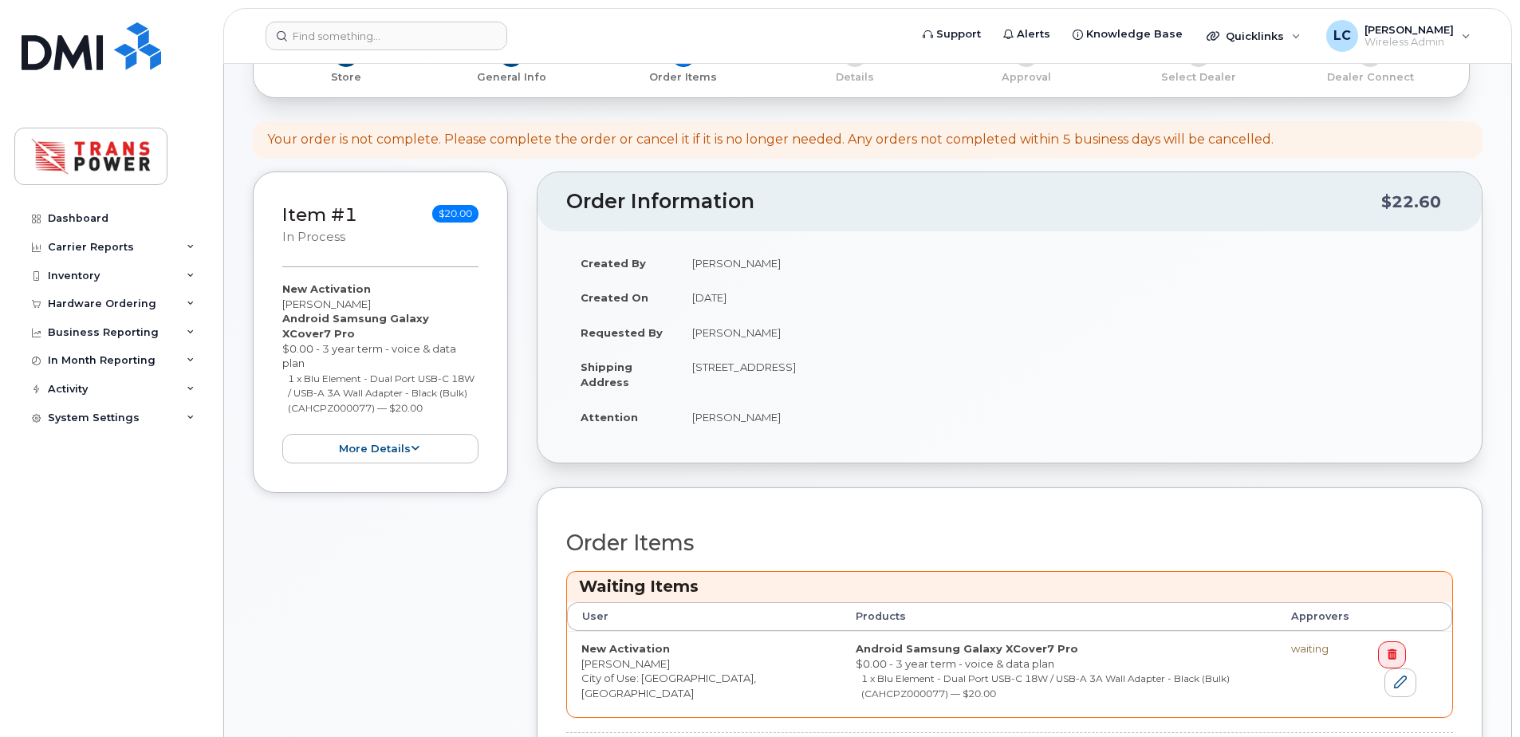
scroll to position [532, 0]
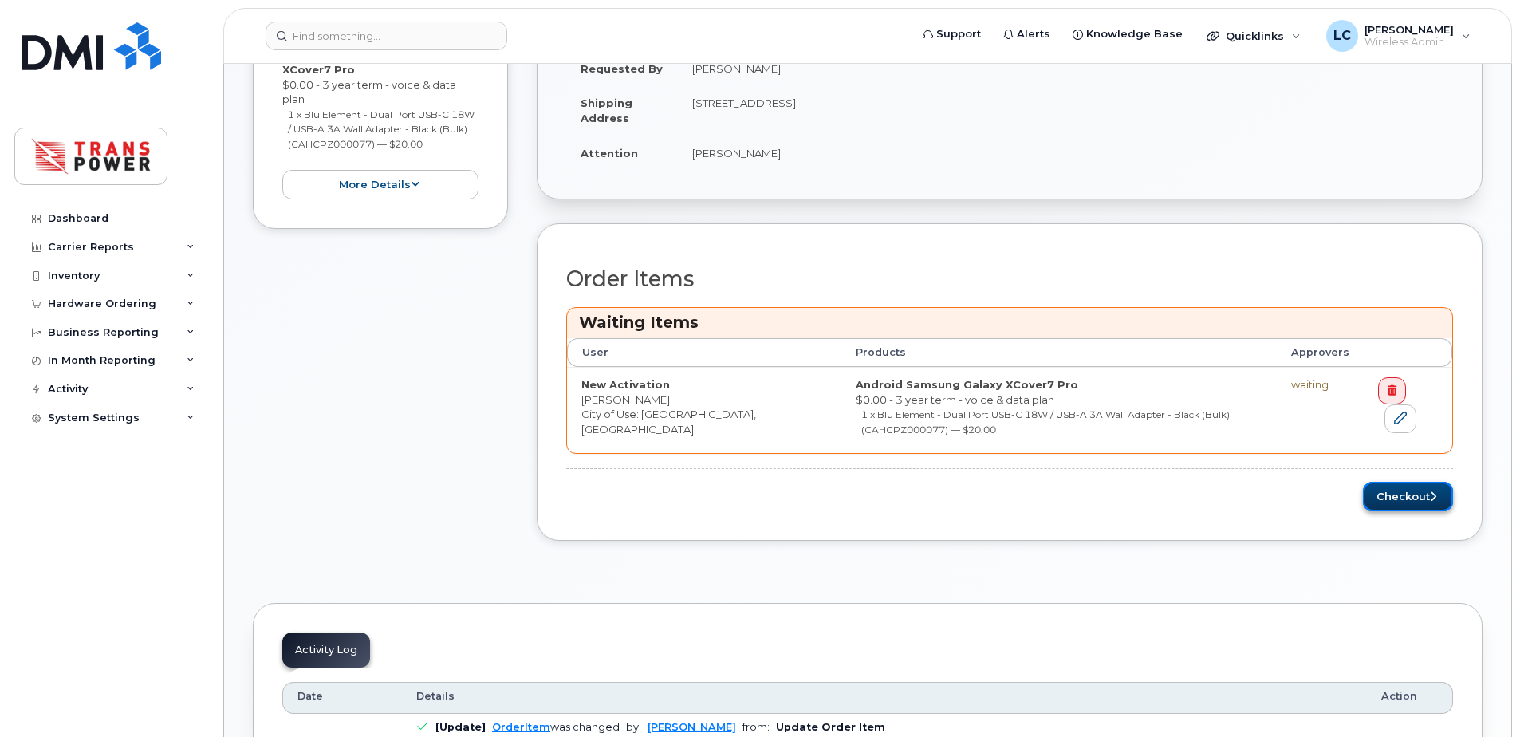
click at [1443, 498] on button "Checkout" at bounding box center [1408, 497] width 90 height 30
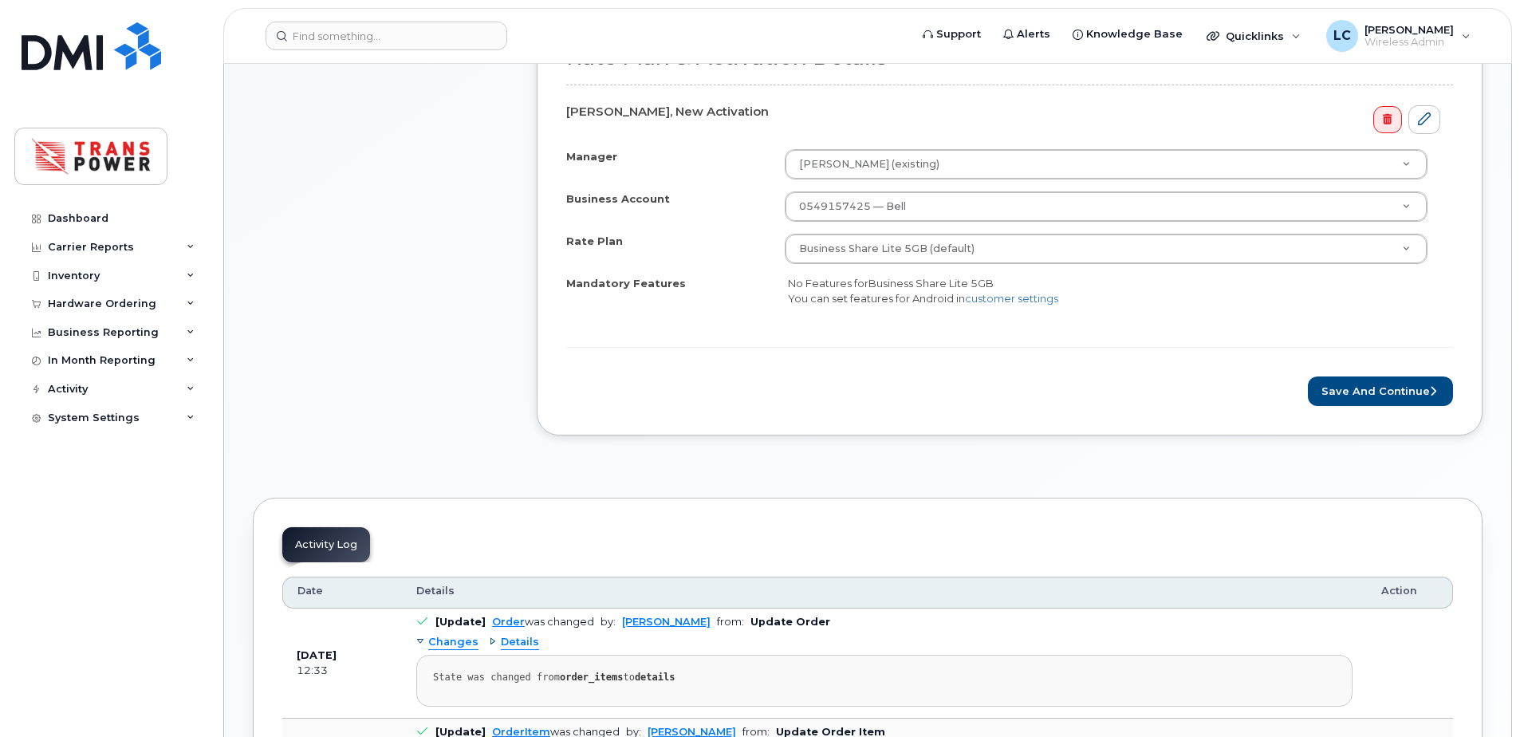
scroll to position [638, 0]
click at [1364, 378] on button "Save and Continue" at bounding box center [1380, 389] width 145 height 30
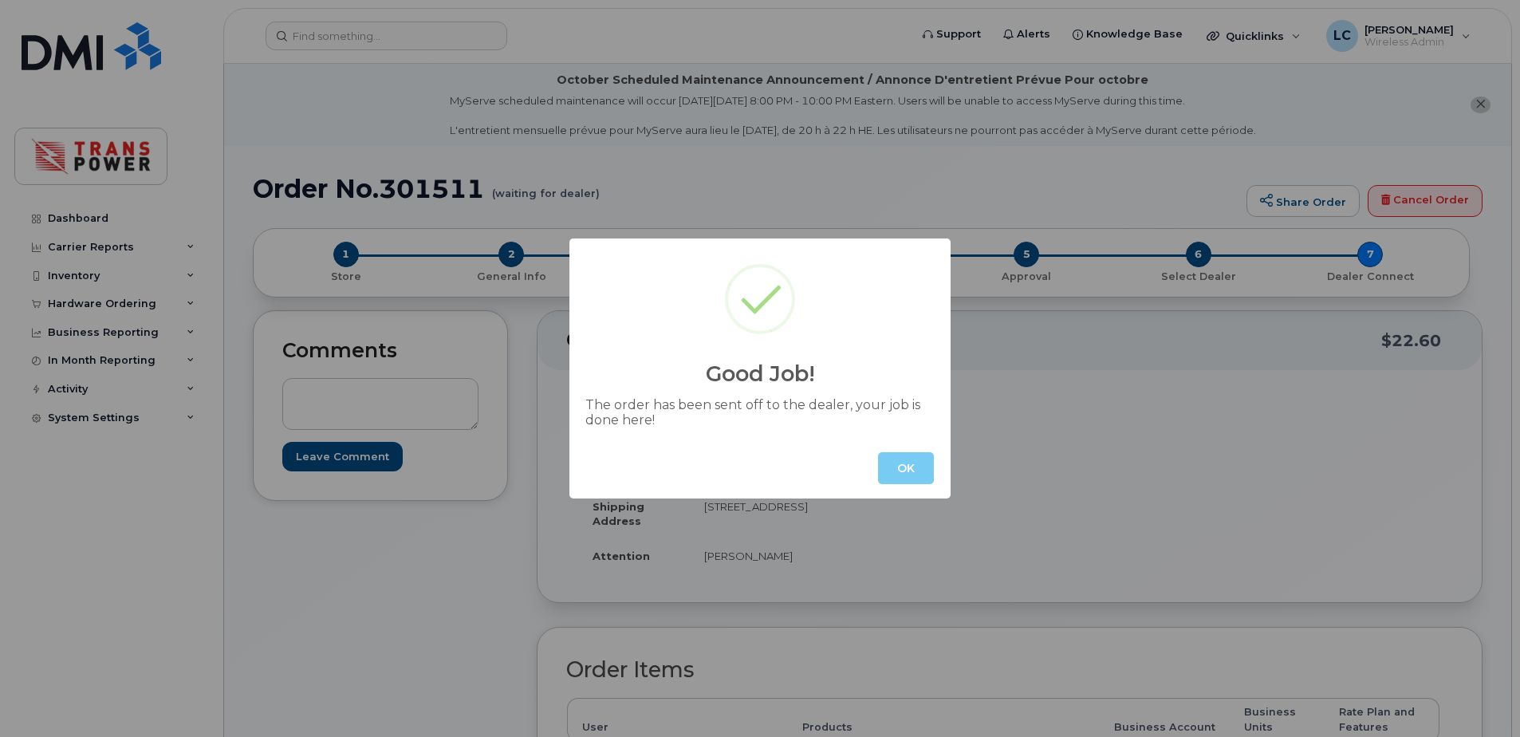
click at [927, 463] on button "OK" at bounding box center [906, 468] width 56 height 32
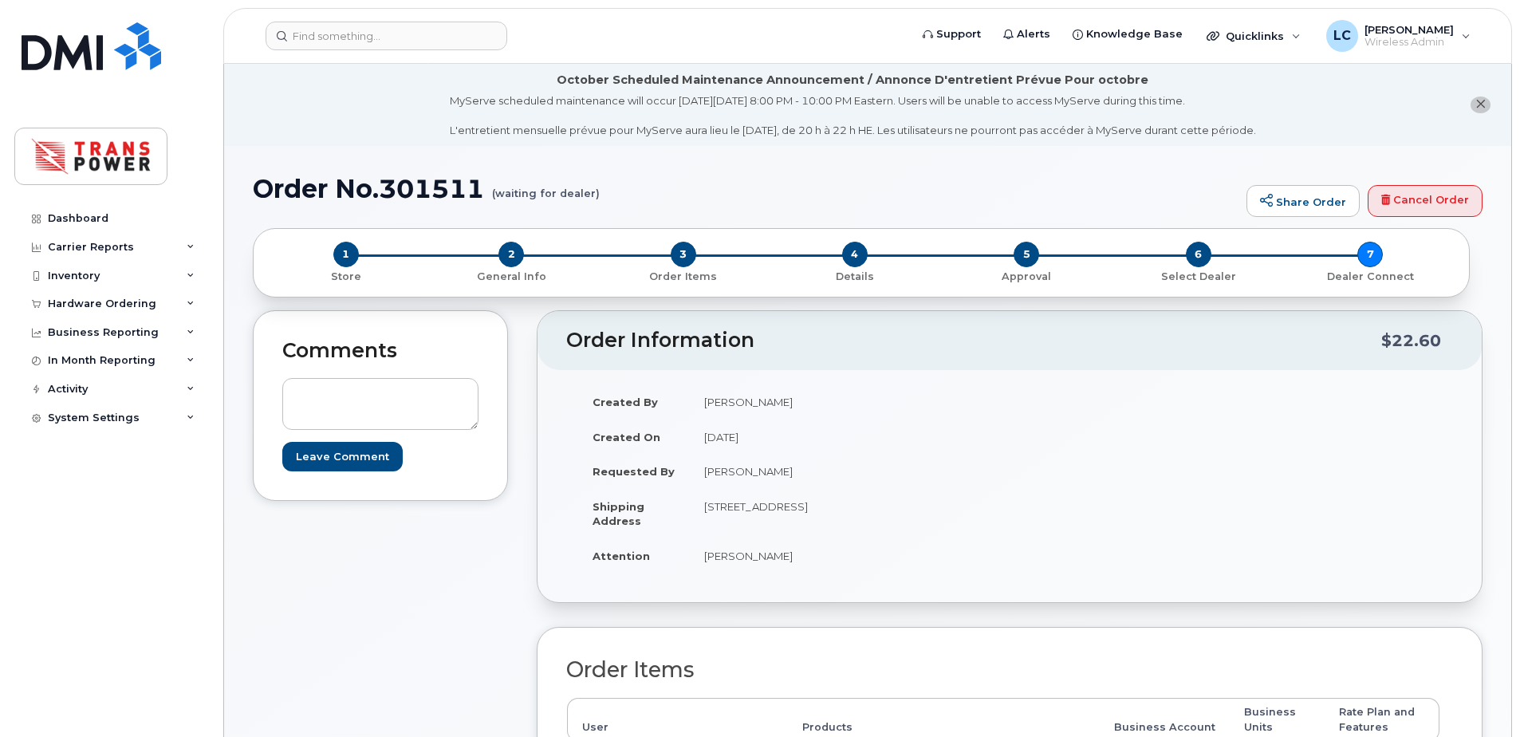
click at [914, 18] on header "Support Alerts Knowledge Base Quicklinks Suspend / Cancel Device Change SIM Car…" at bounding box center [867, 36] width 1289 height 56
click at [940, 119] on div "MyServe scheduled maintenance will occur on Friday October 3rd, 8:00 PM - 10:00…" at bounding box center [853, 115] width 806 height 45
